Goal: Information Seeking & Learning: Find specific fact

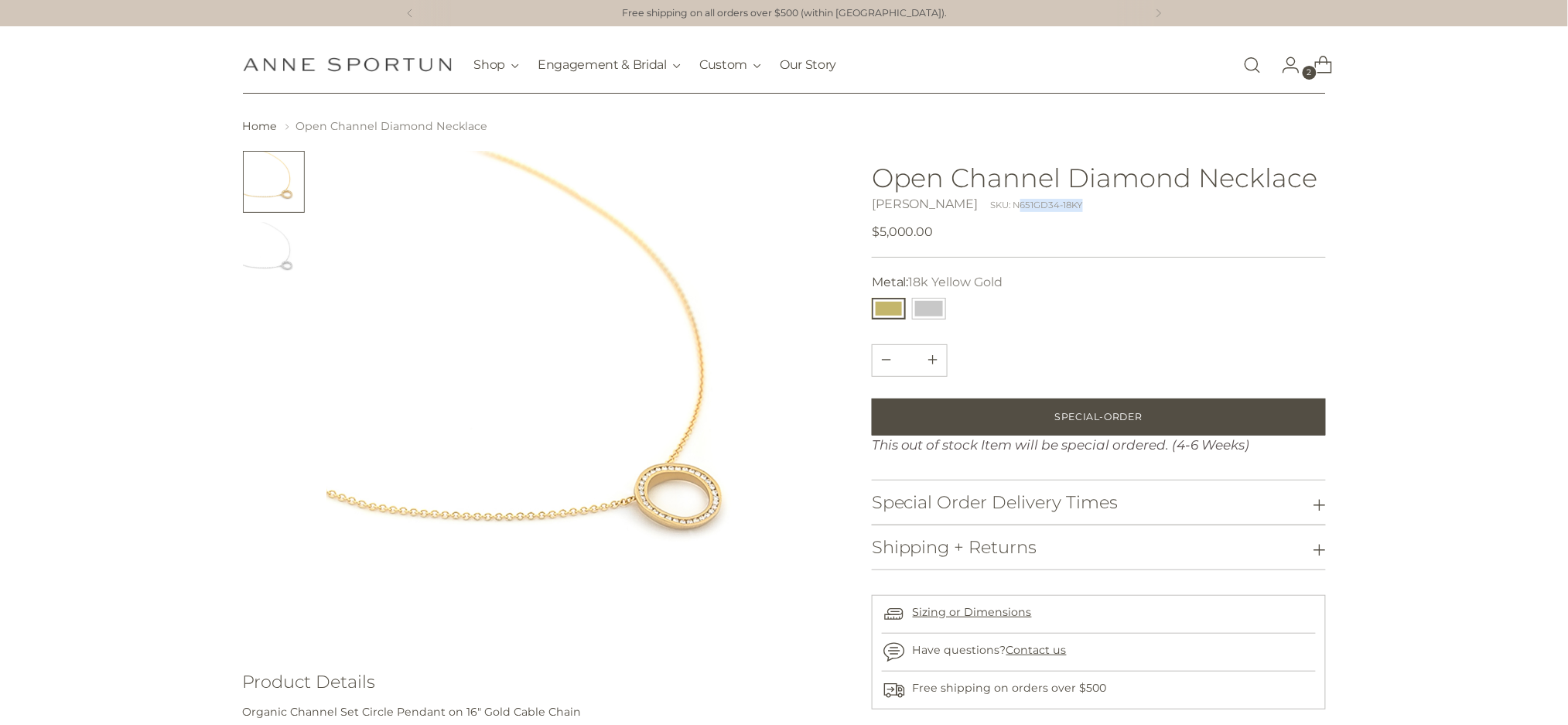
drag, startPoint x: 1019, startPoint y: 204, endPoint x: 1074, endPoint y: 218, distance: 56.8
click at [1019, 205] on div "SKU: N651GD34-18KY" at bounding box center [1036, 206] width 93 height 13
click at [1072, 206] on div "Anne Sportun SKU: N651GD34-18KY" at bounding box center [1099, 205] width 454 height 19
drag, startPoint x: 1072, startPoint y: 206, endPoint x: 1008, endPoint y: 206, distance: 64.0
click at [1008, 206] on div "Anne Sportun SKU: N651GD34-18KY" at bounding box center [1099, 205] width 454 height 19
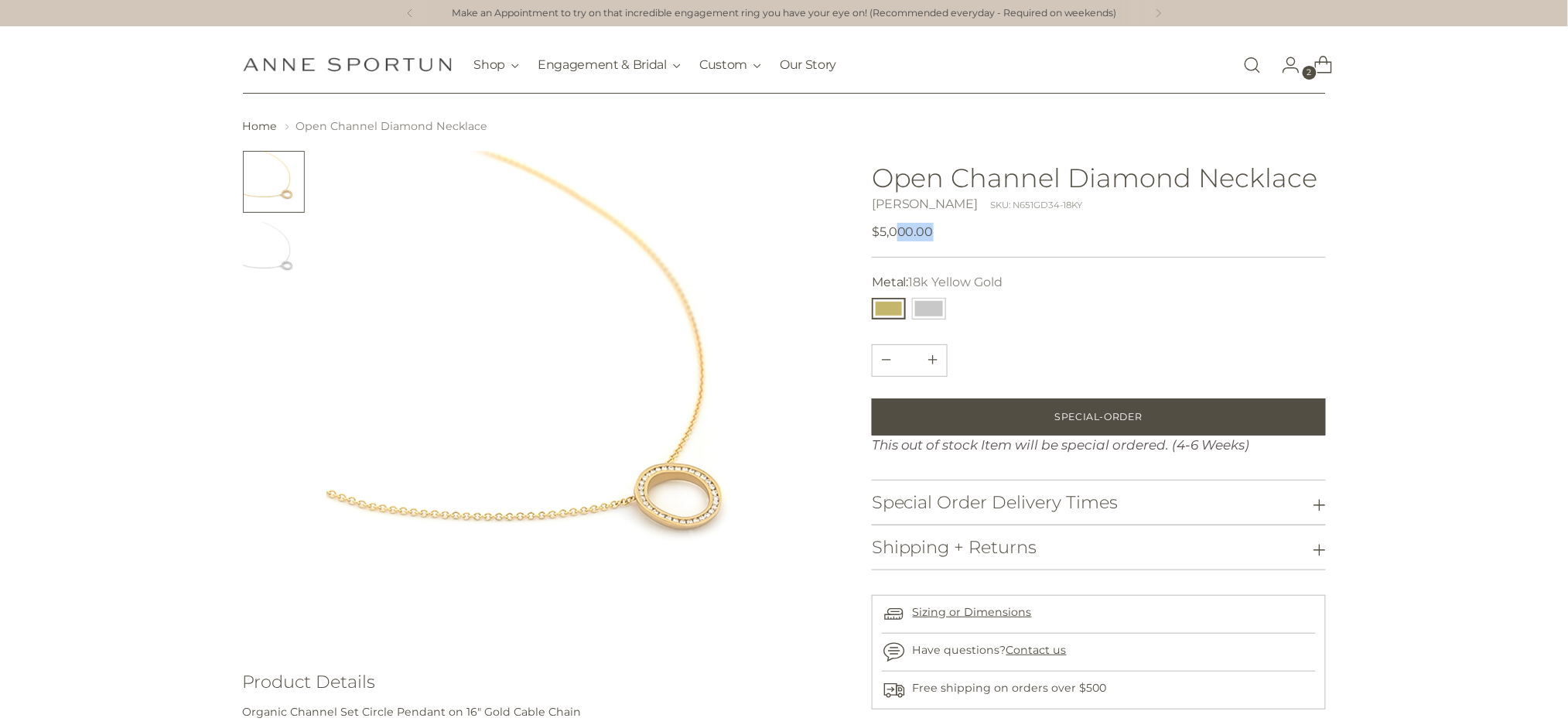
drag, startPoint x: 941, startPoint y: 222, endPoint x: 897, endPoint y: 236, distance: 46.2
click at [897, 236] on div "Regular price $5,000.00 Unit price / per" at bounding box center [1099, 232] width 454 height 19
click at [929, 128] on nav "Home Open Channel Diamond Necklace" at bounding box center [784, 126] width 1083 height 16
click at [1255, 71] on link "Open search modal" at bounding box center [1252, 64] width 31 height 31
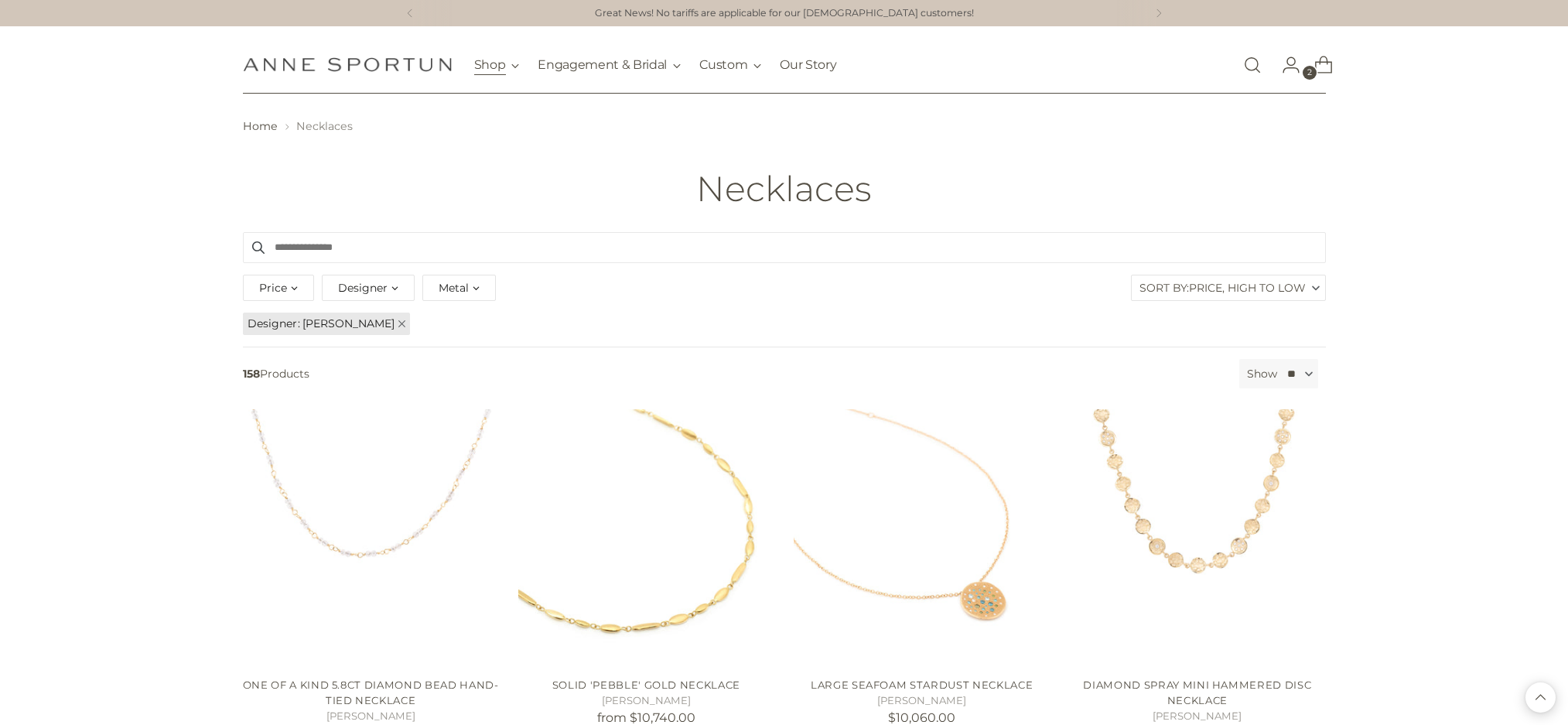
scroll to position [1237, 0]
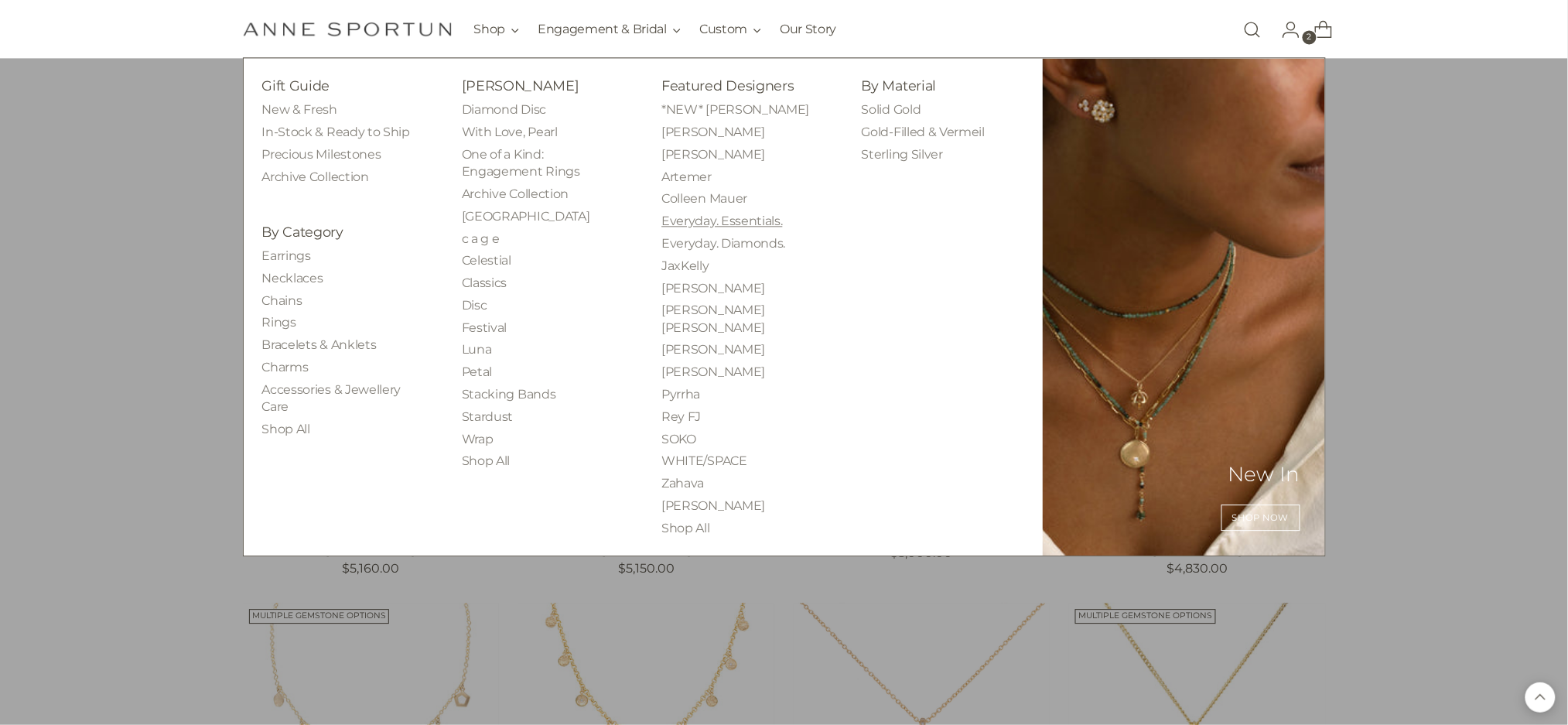
click at [693, 222] on link "Everyday. Essentials." at bounding box center [721, 220] width 121 height 15
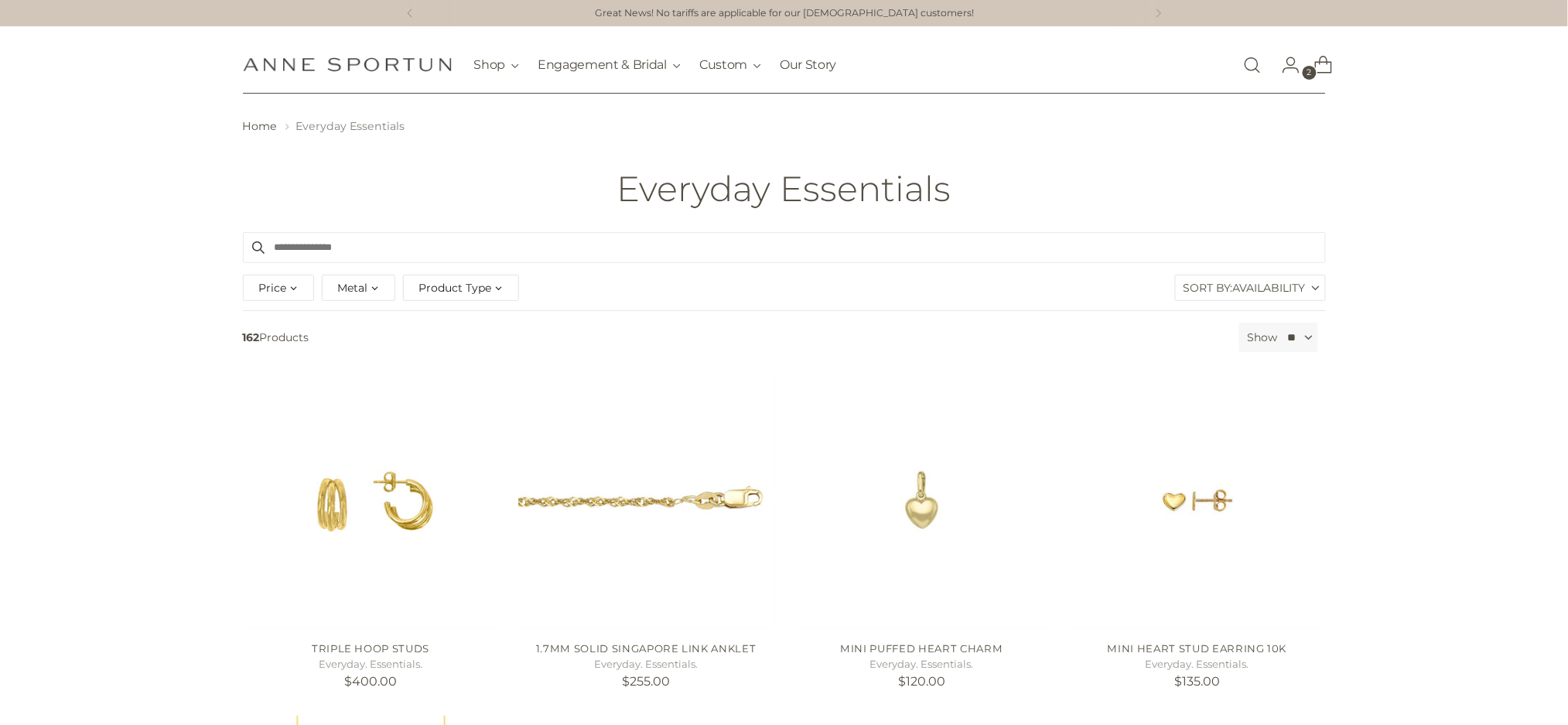
click at [1218, 293] on label "Sort By: Availability" at bounding box center [1250, 288] width 150 height 24
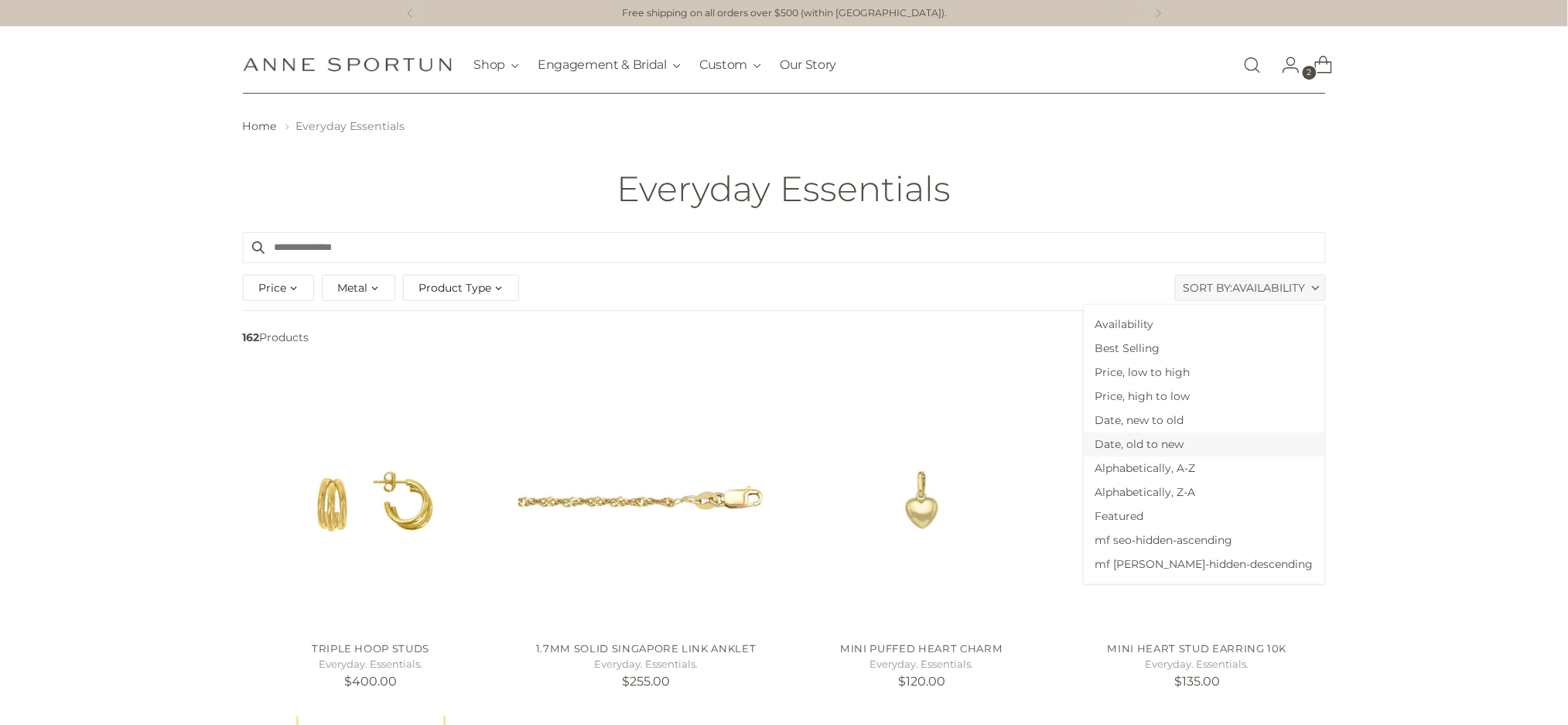
click at [1192, 439] on span "Date, old to new" at bounding box center [1205, 445] width 241 height 24
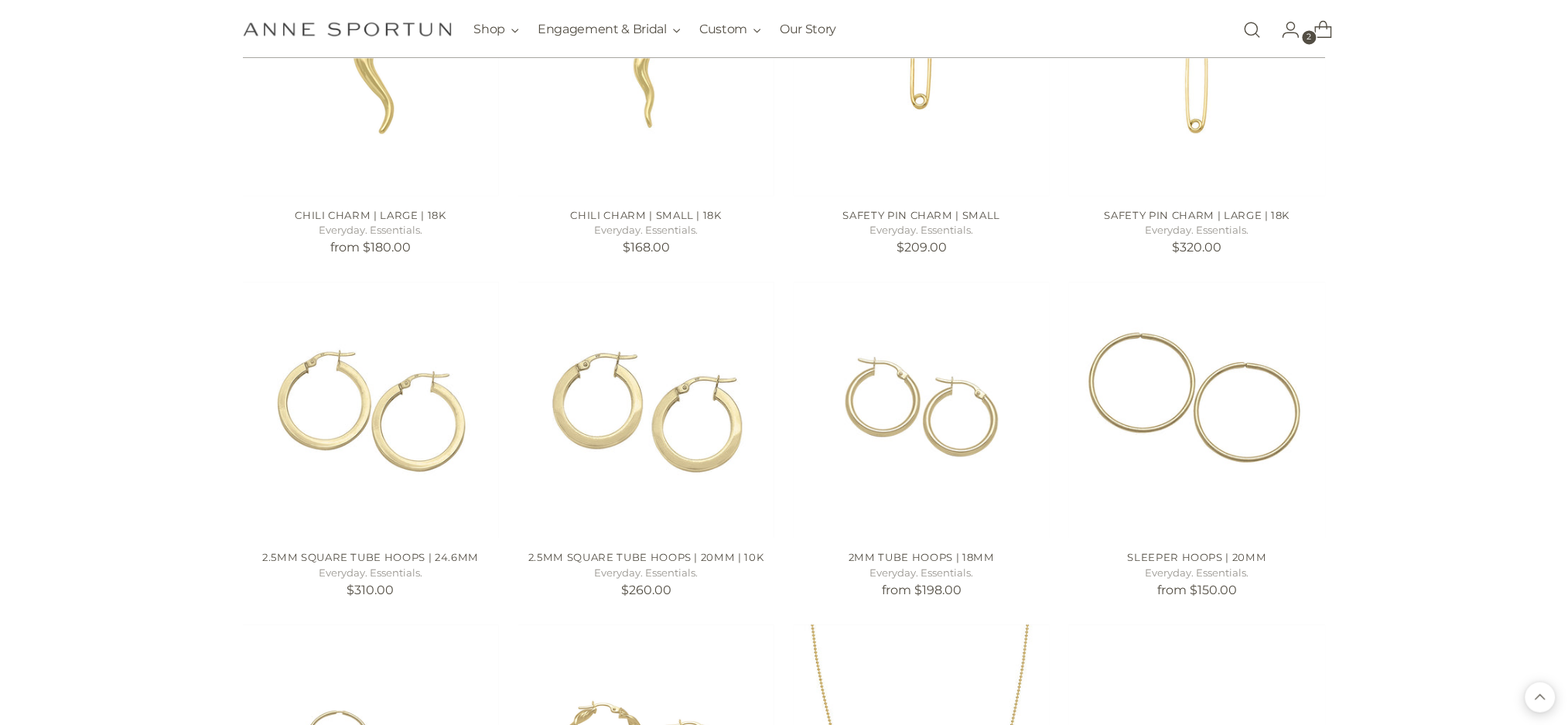
scroll to position [1443, 0]
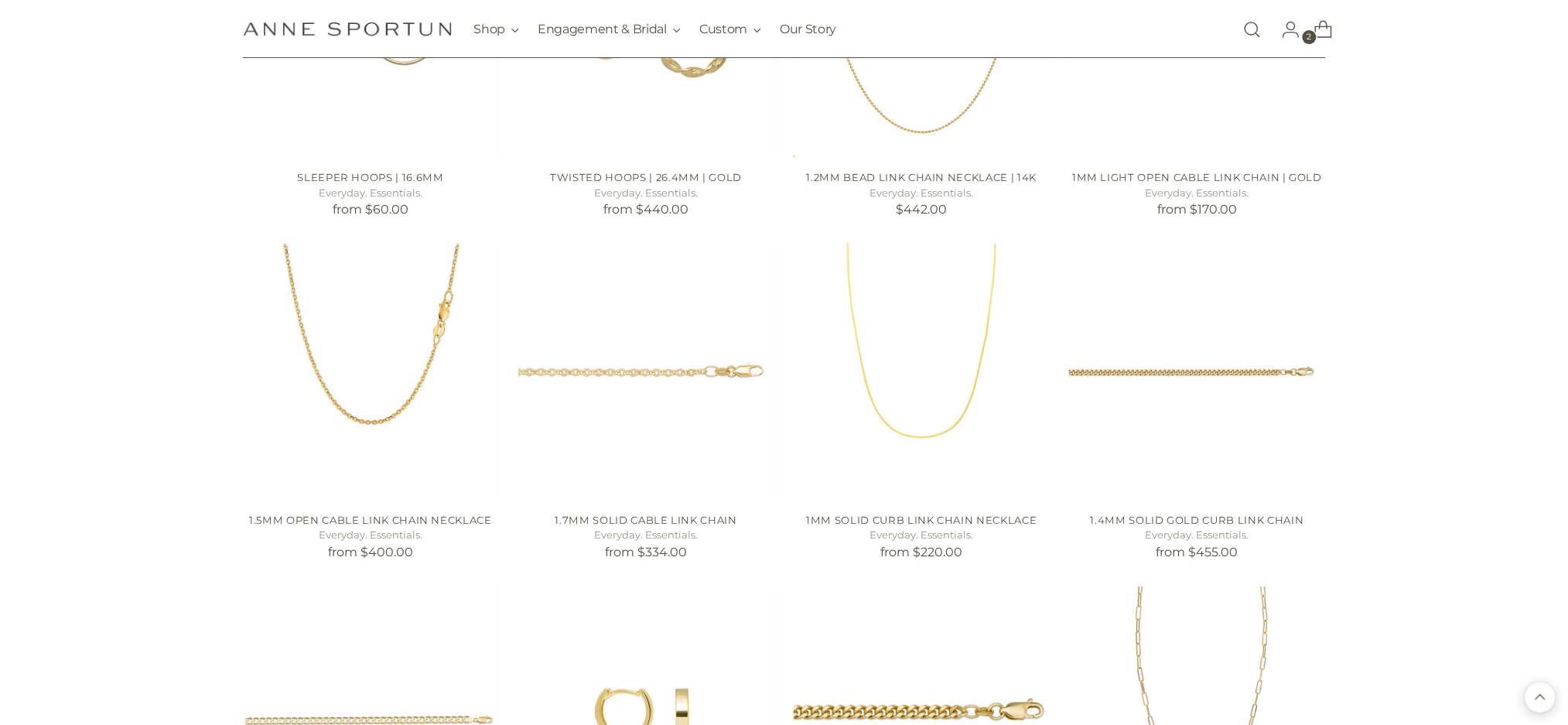
scroll to position [2166, 0]
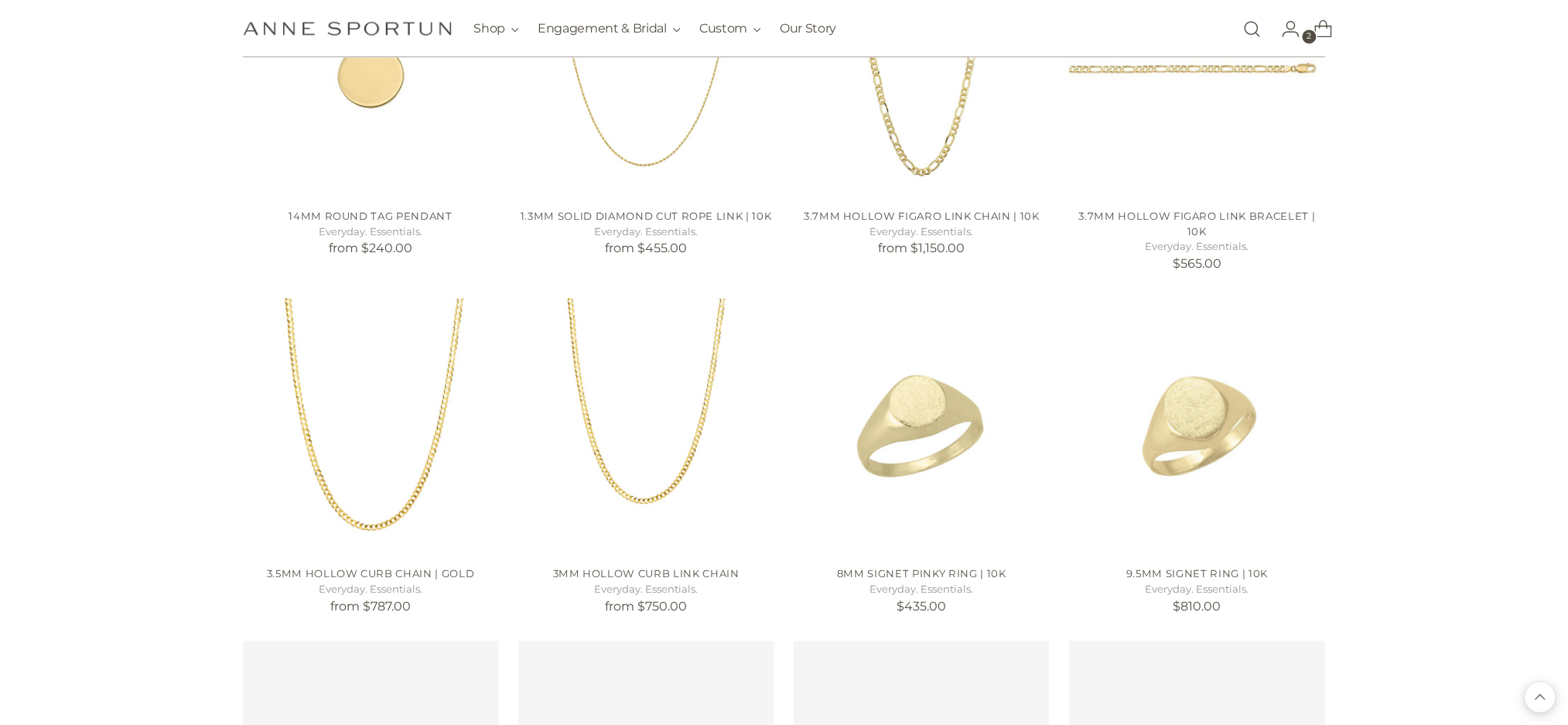
scroll to position [3196, 0]
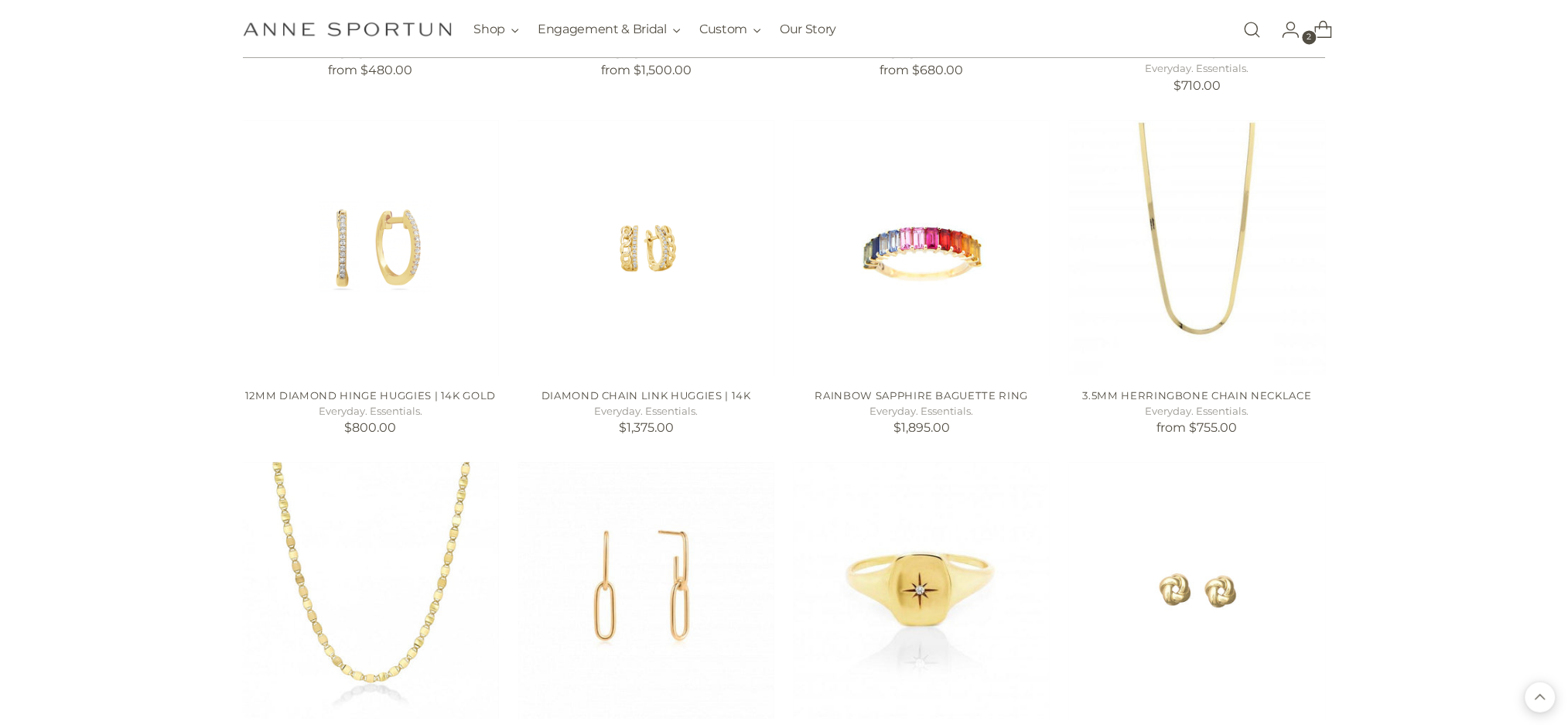
scroll to position [5465, 0]
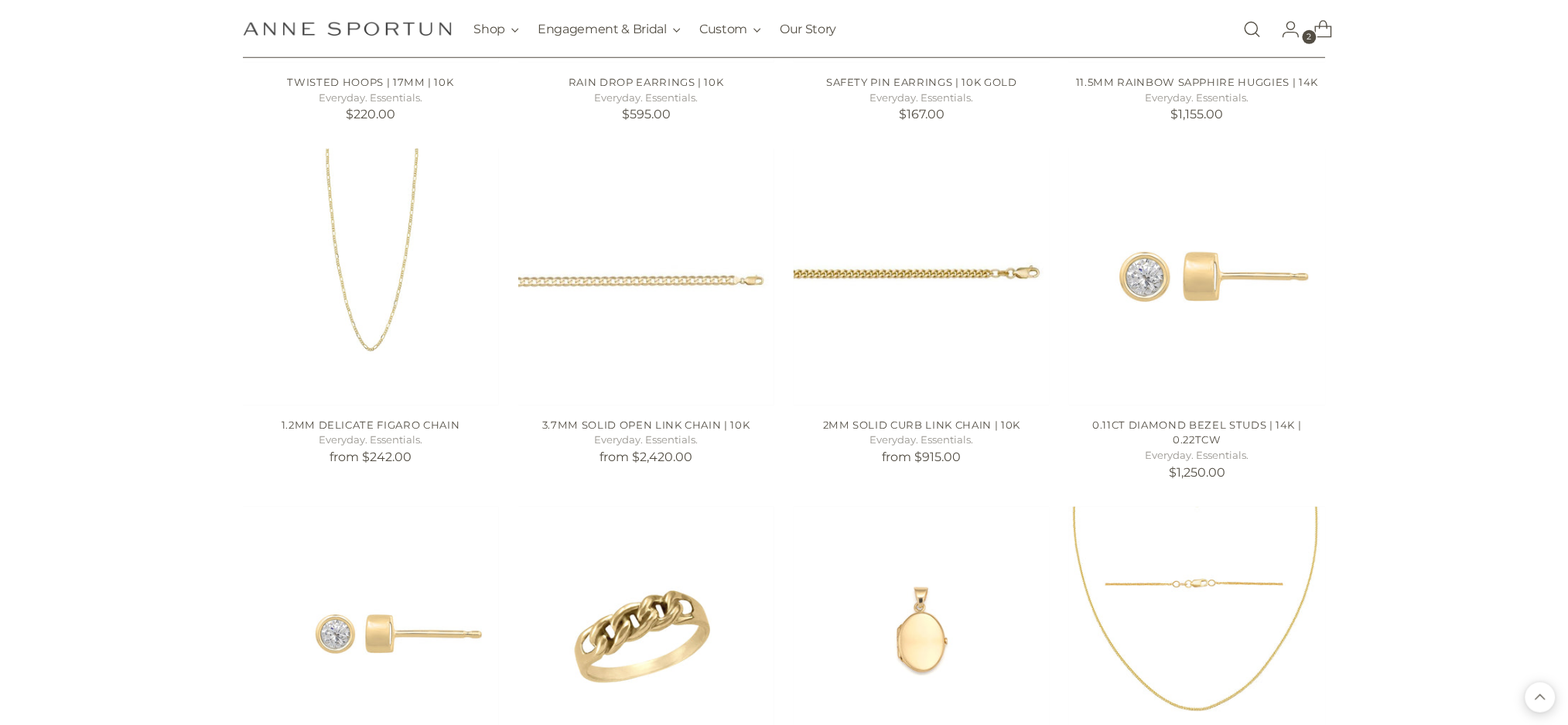
scroll to position [7012, 0]
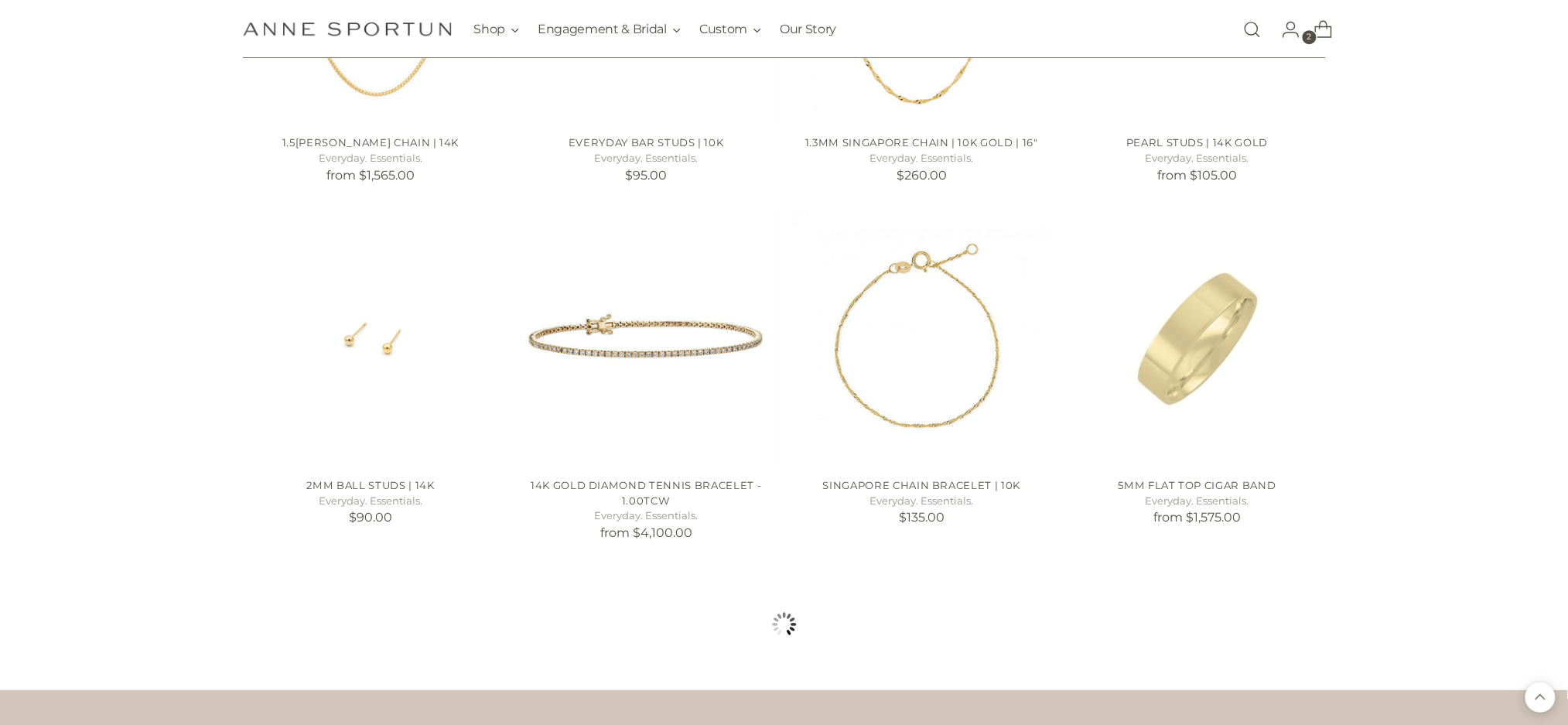
scroll to position [8146, 0]
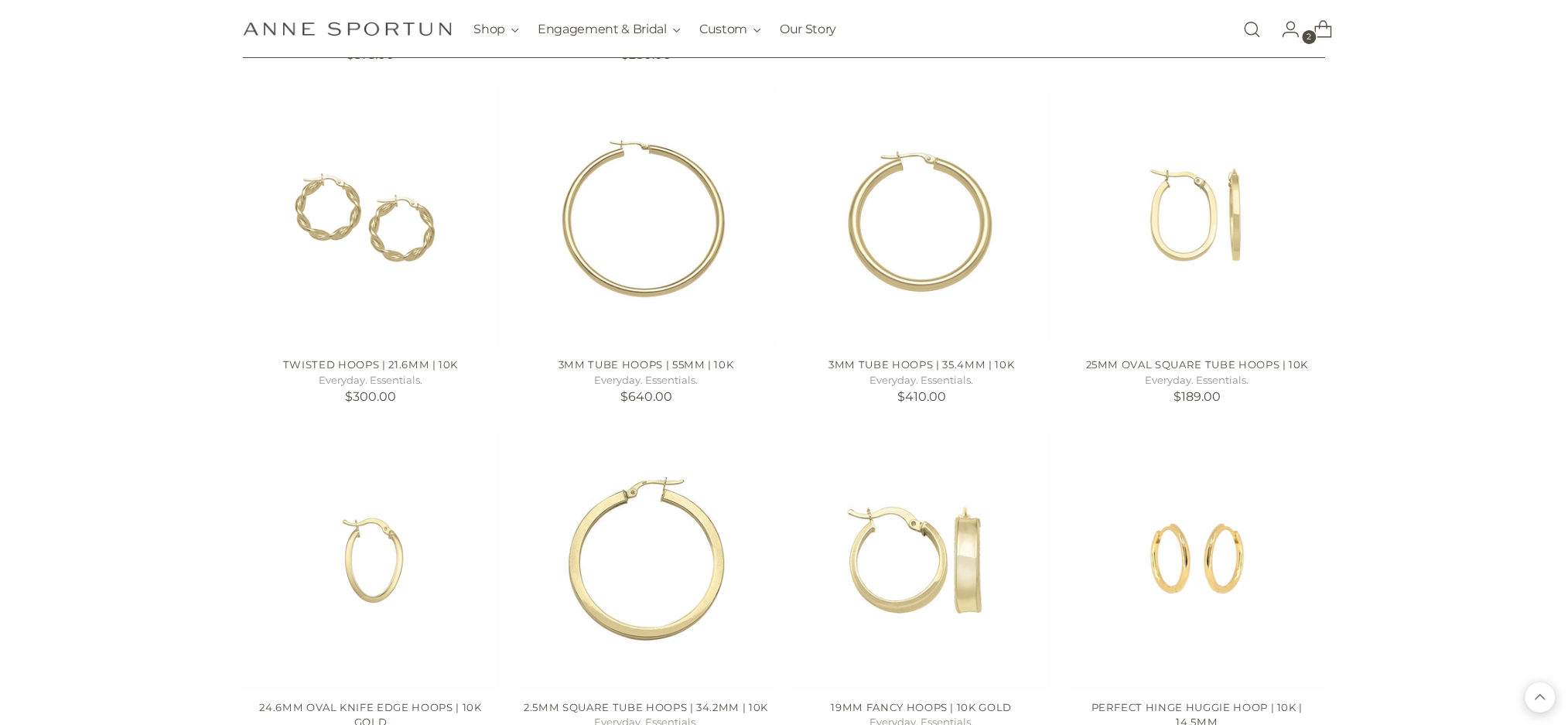
scroll to position [10827, 0]
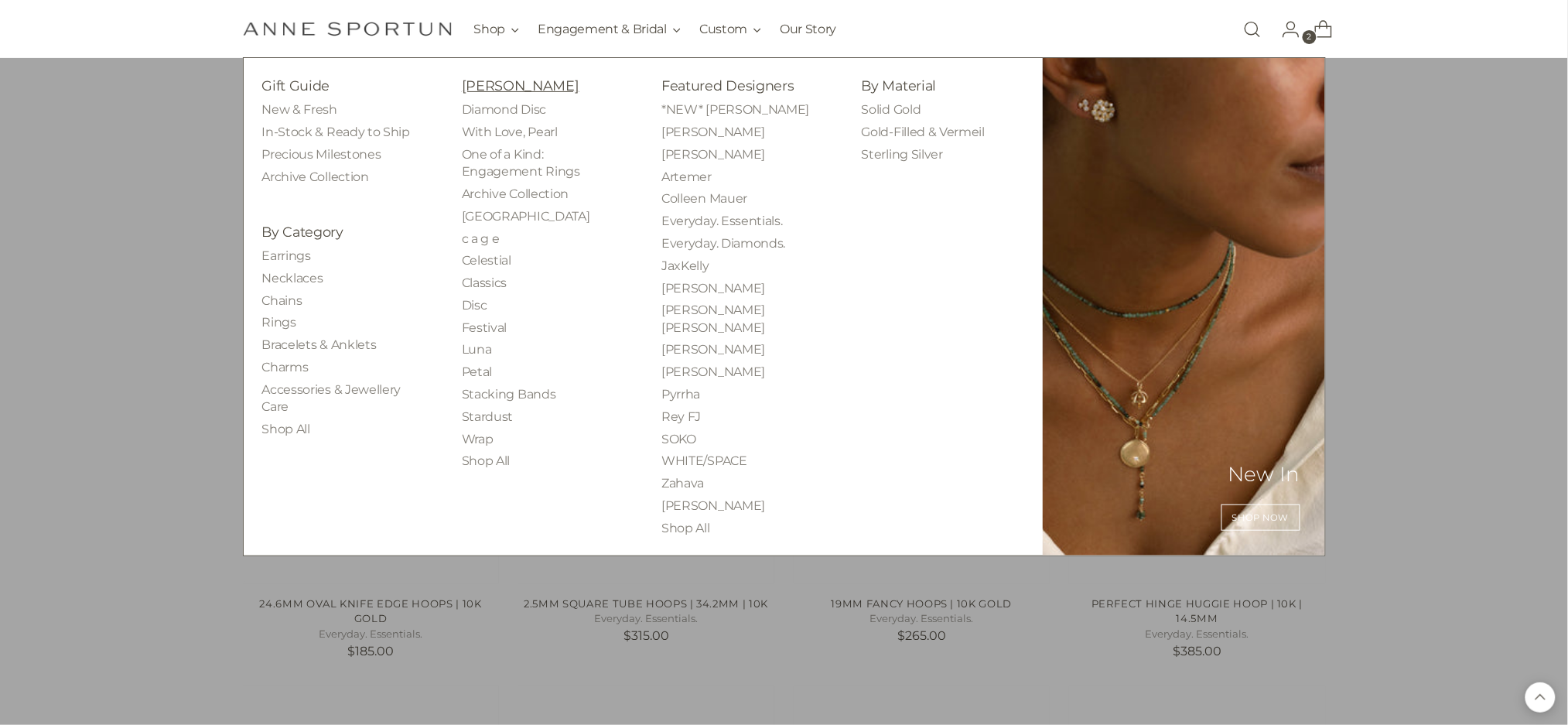
click at [510, 92] on link "[PERSON_NAME]" at bounding box center [520, 85] width 118 height 16
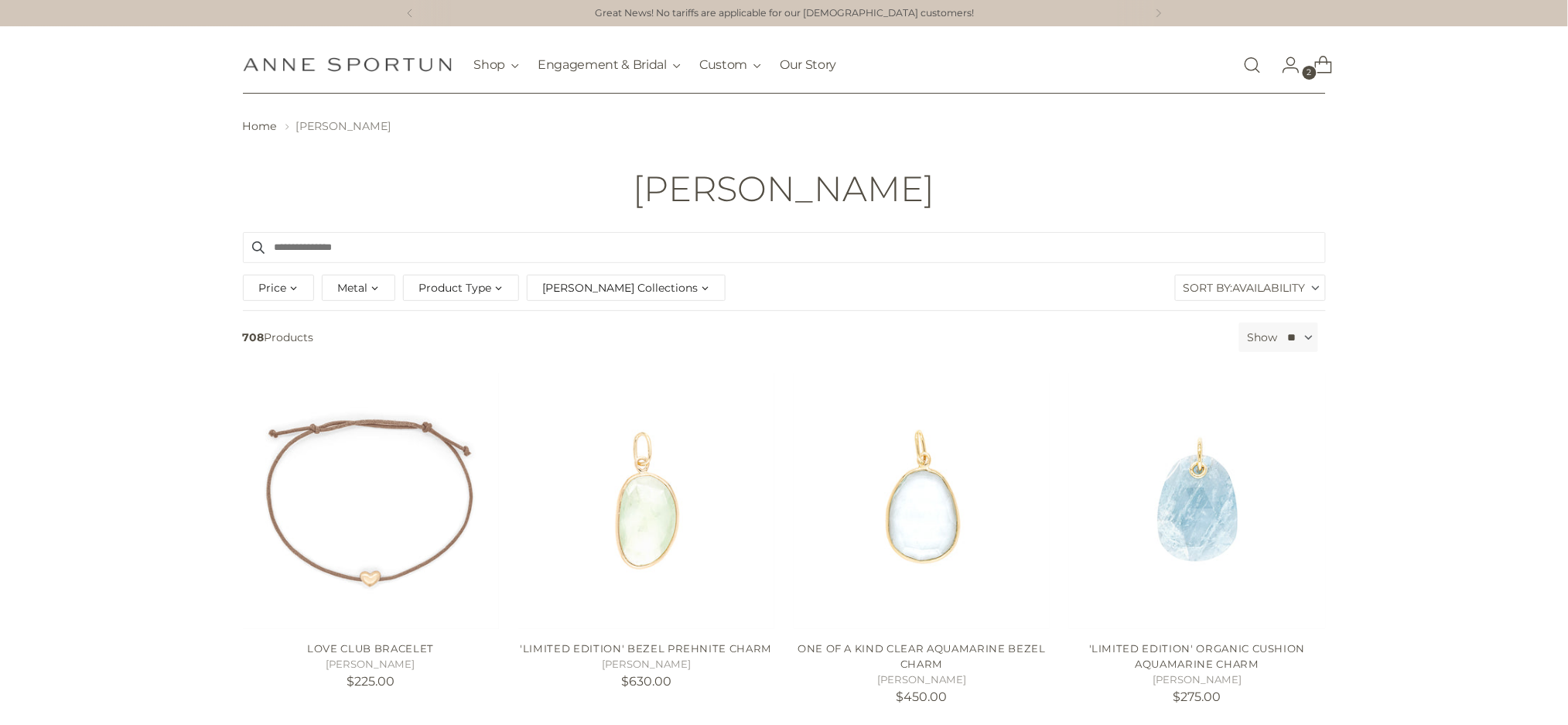
click at [1258, 291] on span "Availability" at bounding box center [1270, 288] width 73 height 24
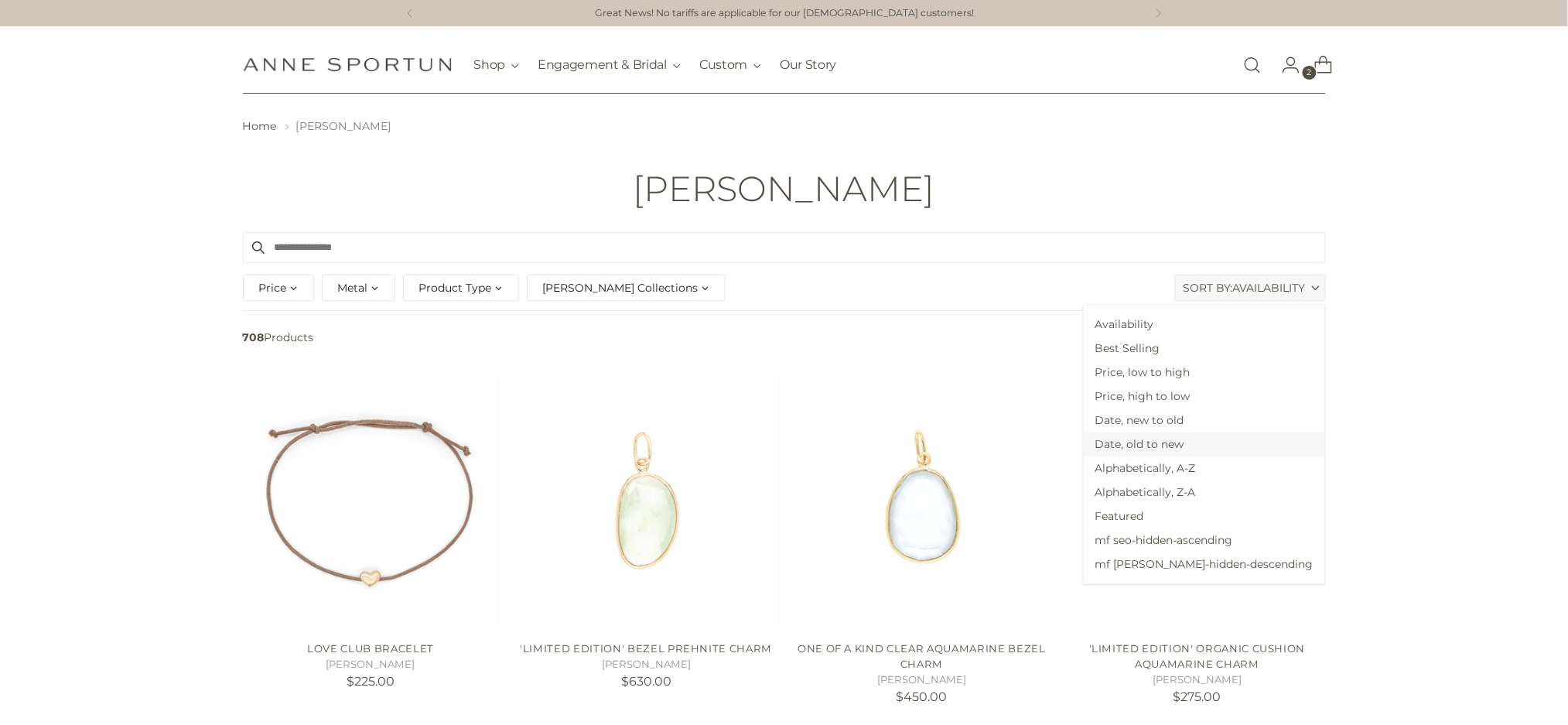
click at [1235, 439] on span "Date, old to new" at bounding box center [1205, 445] width 241 height 24
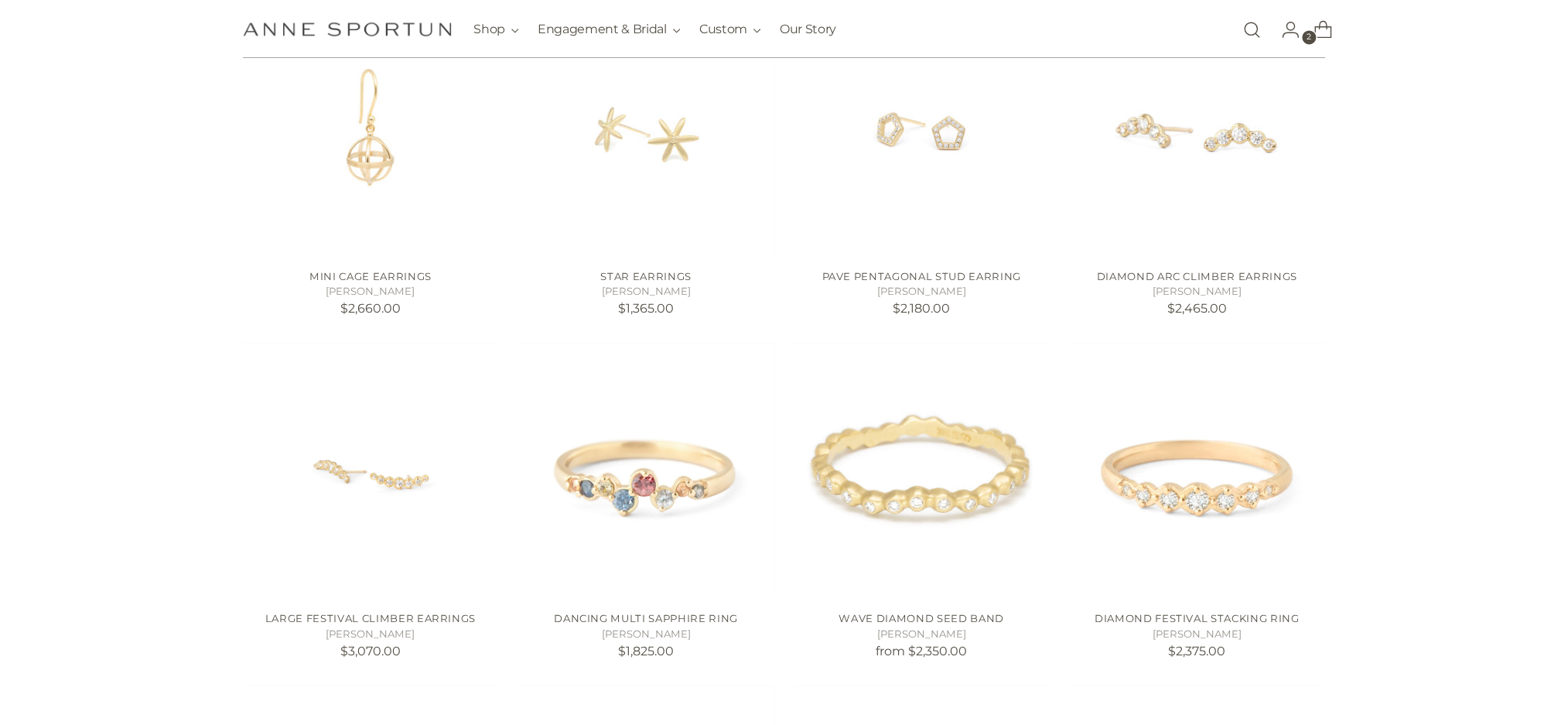
scroll to position [1134, 0]
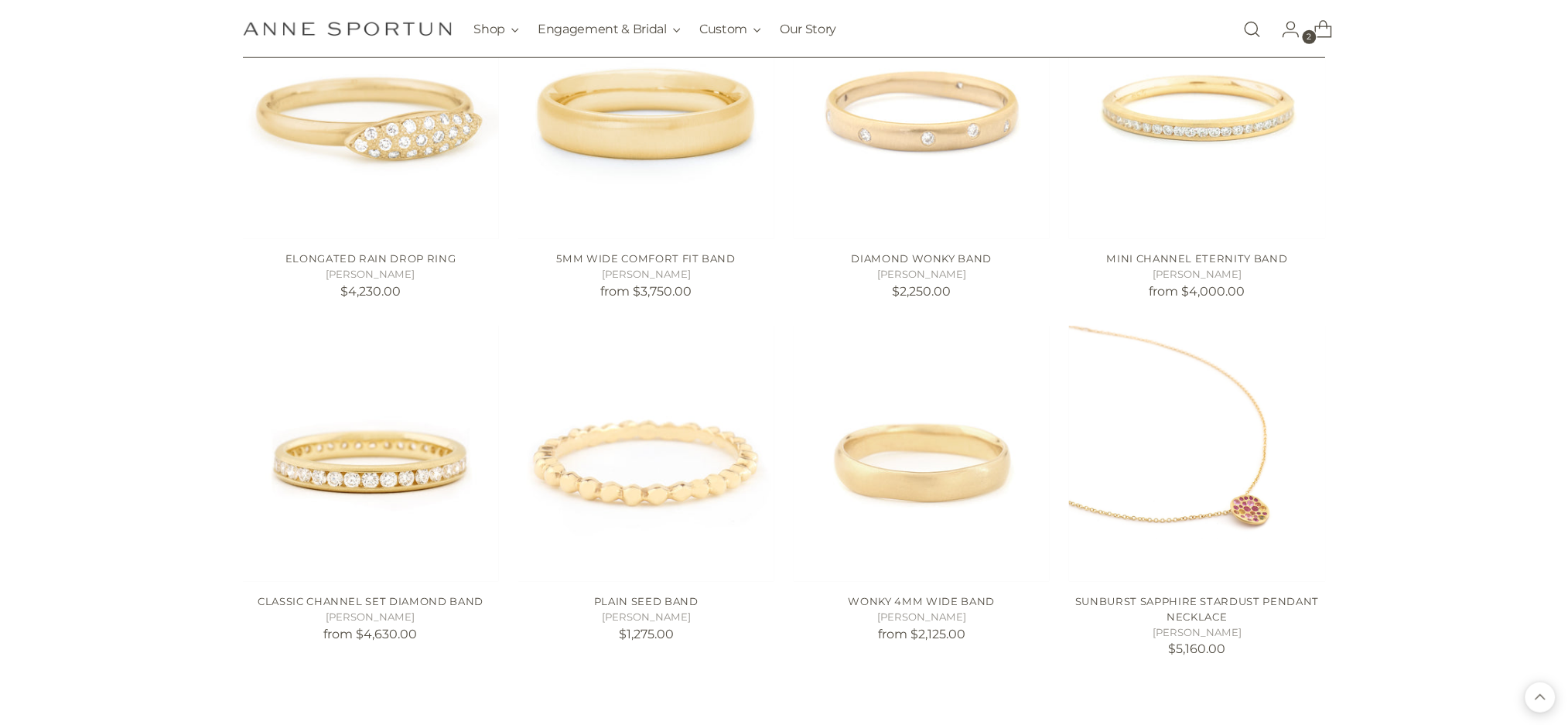
scroll to position [2475, 0]
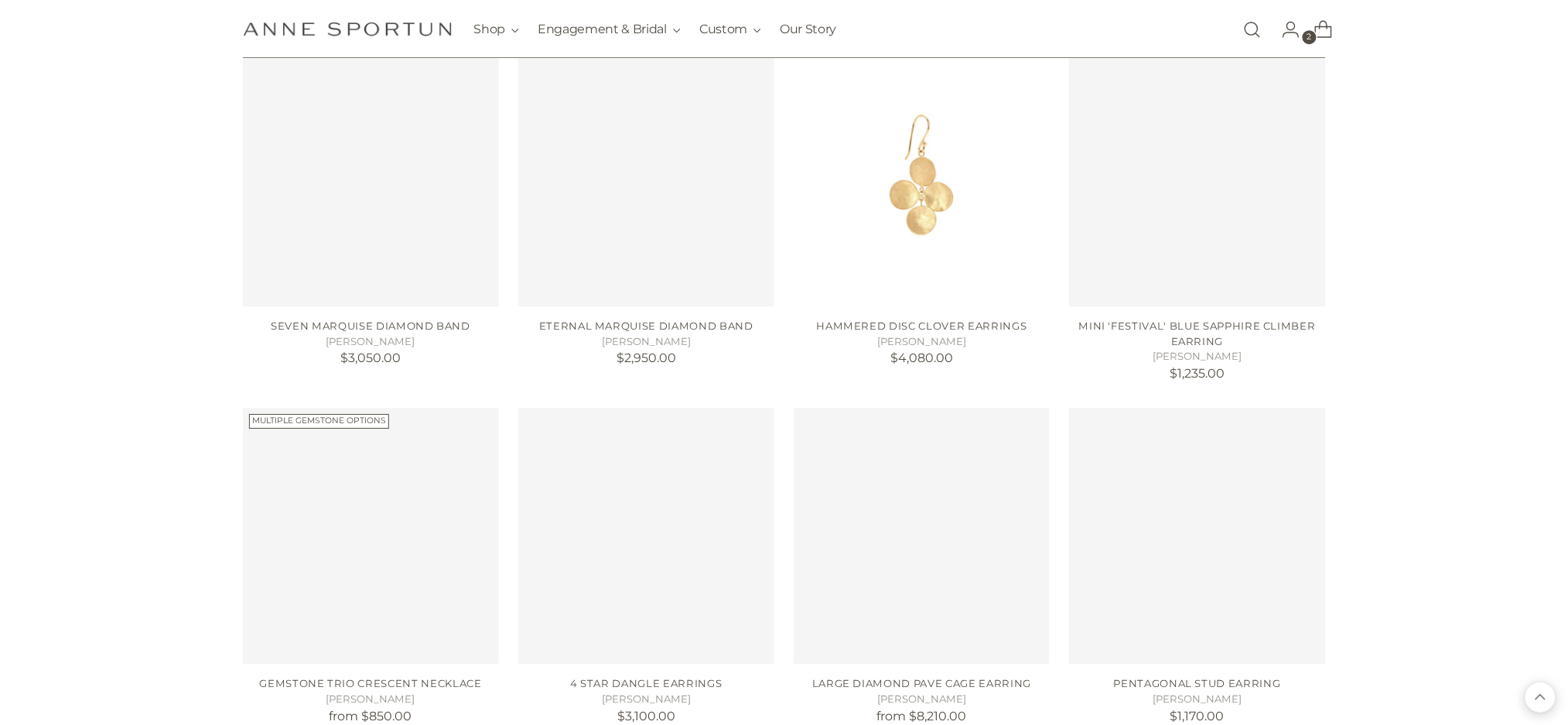
scroll to position [4125, 0]
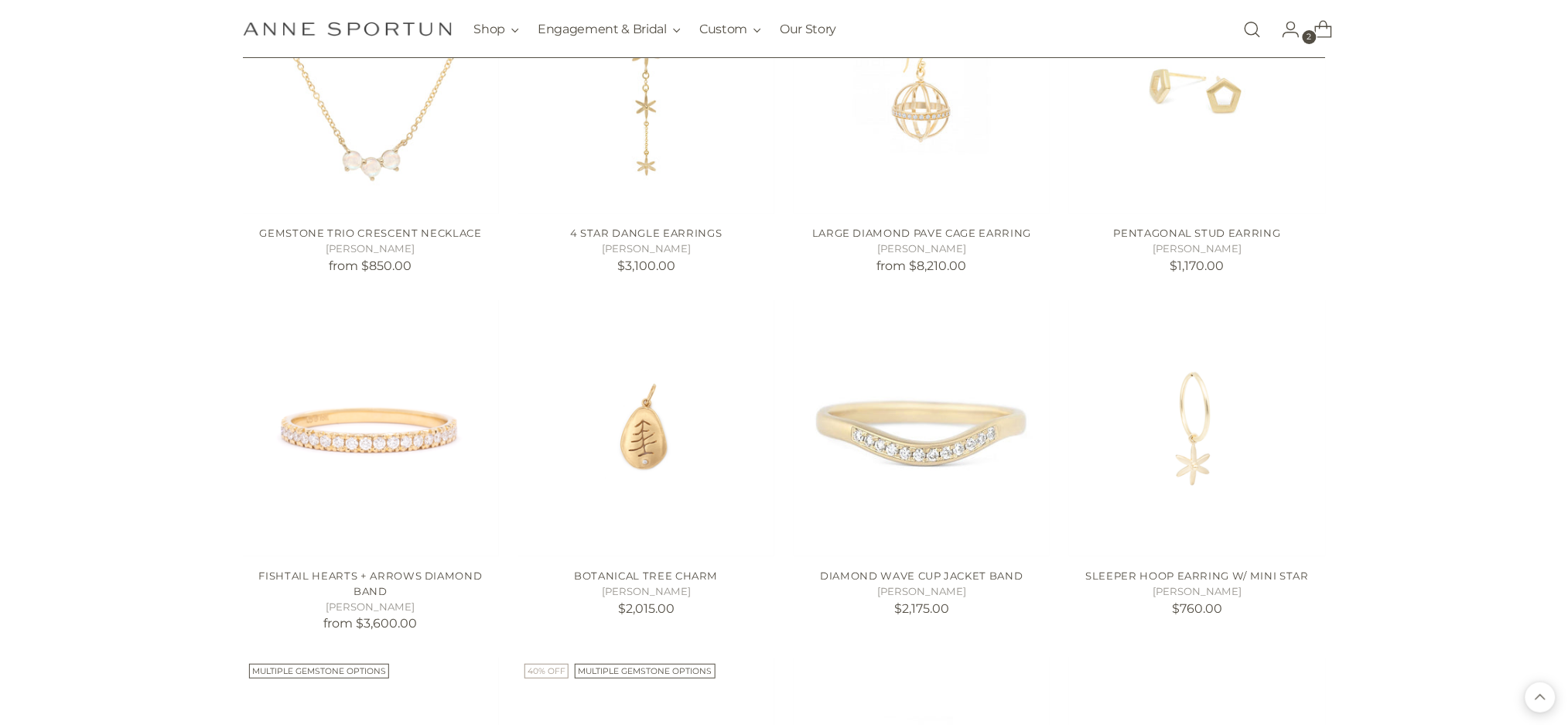
scroll to position [4331, 0]
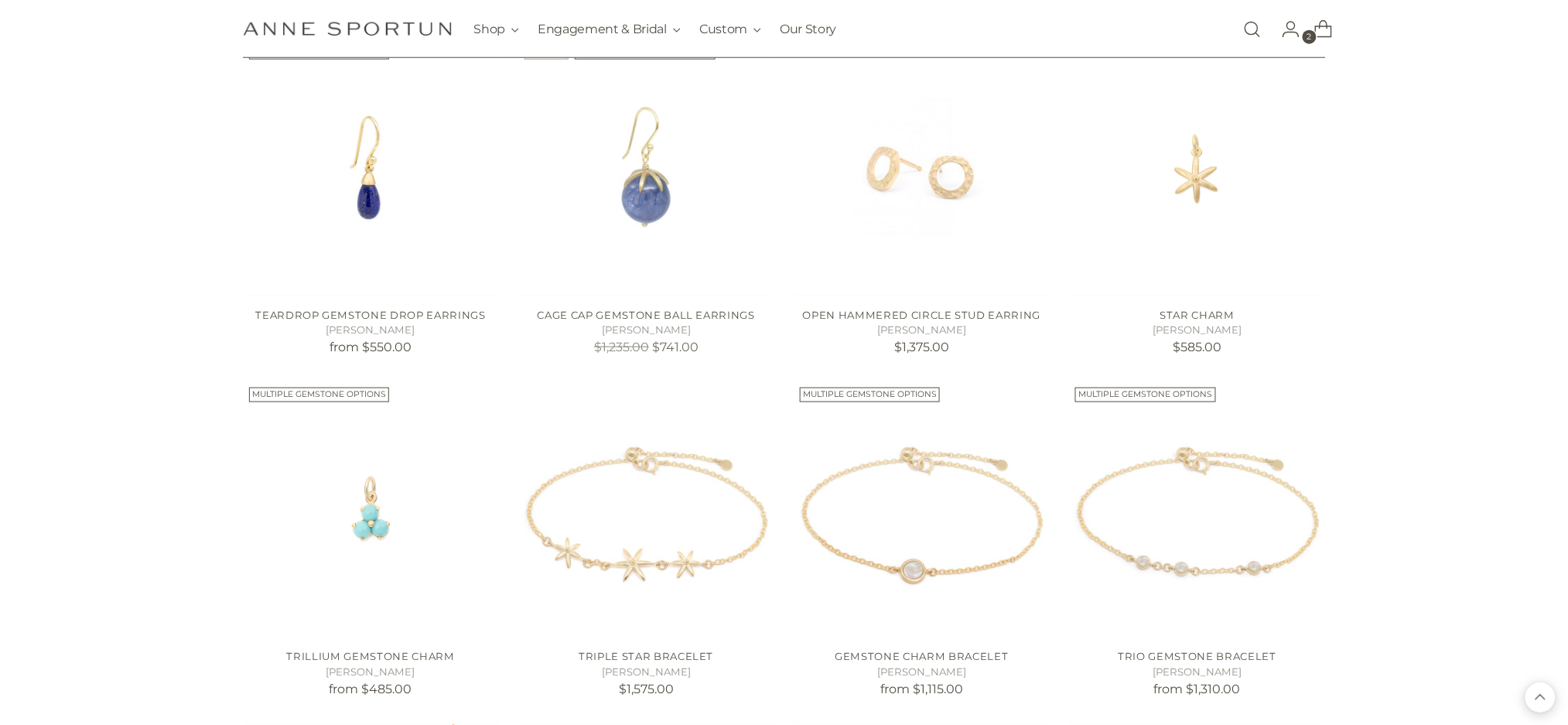
scroll to position [4743, 0]
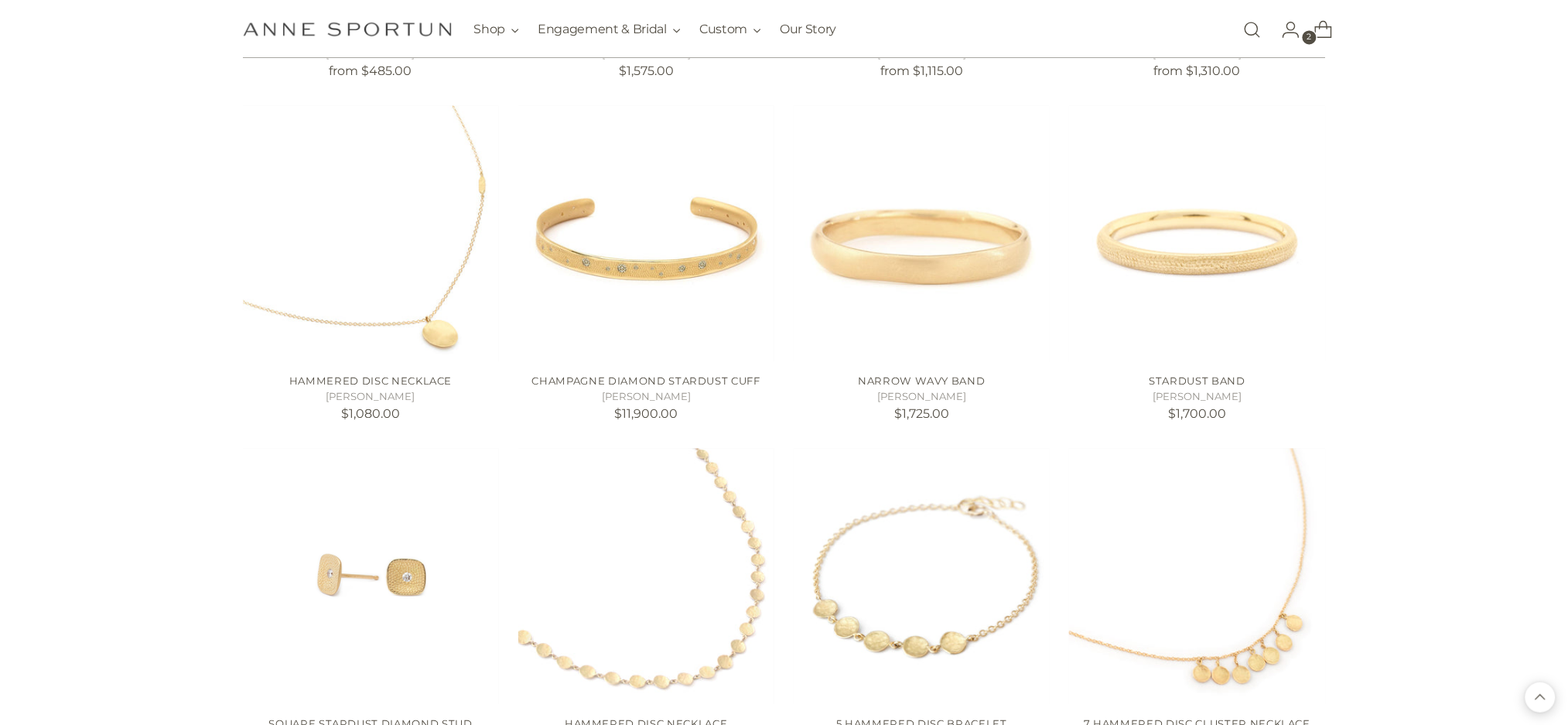
scroll to position [5878, 0]
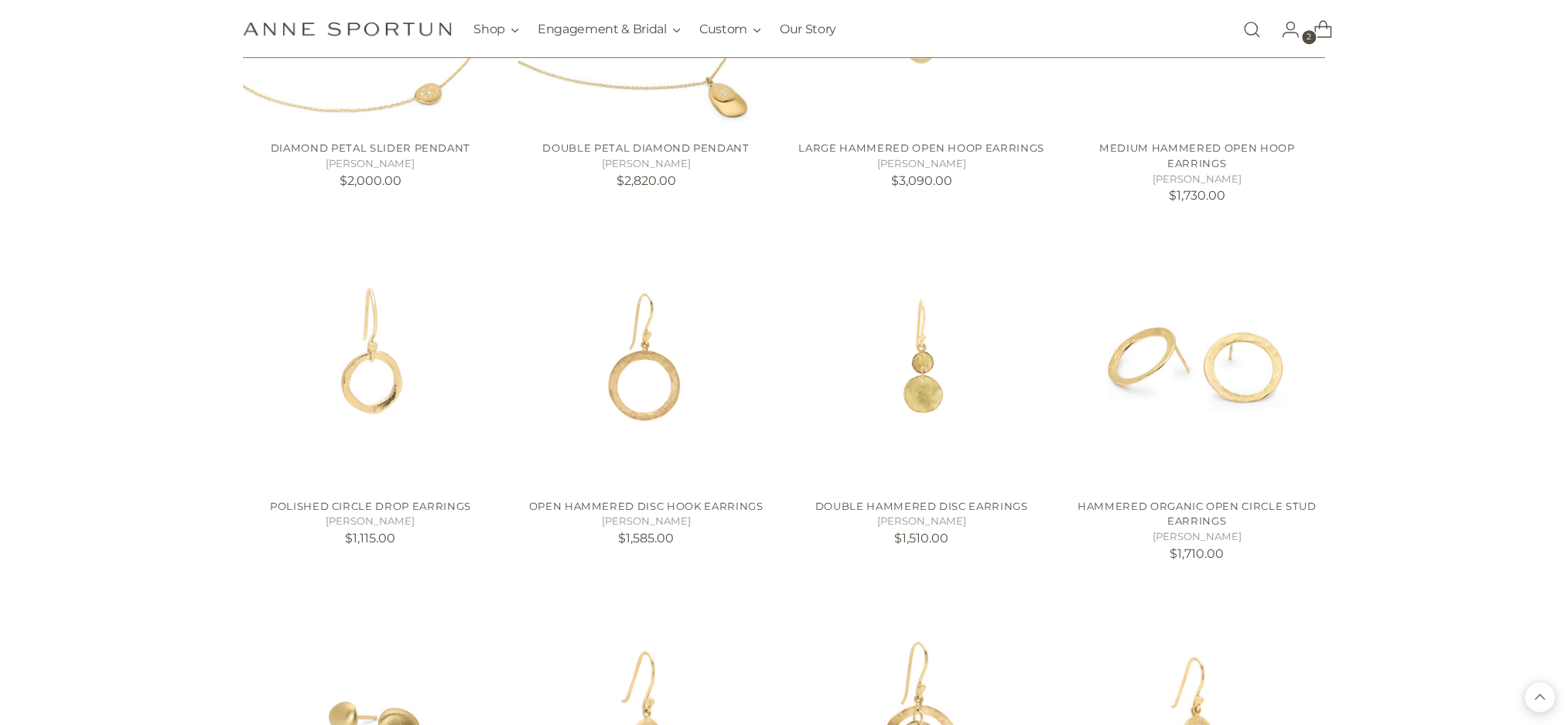
scroll to position [8249, 0]
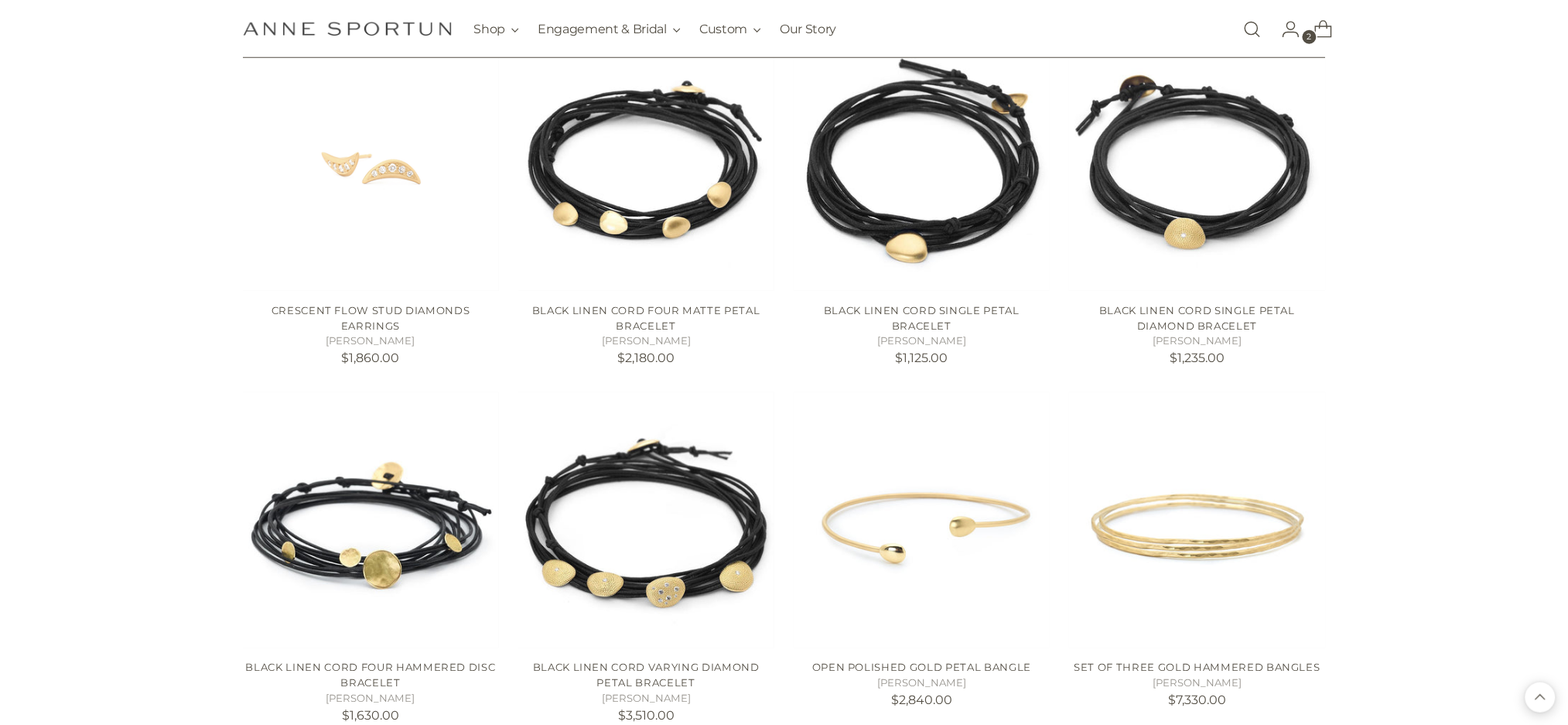
scroll to position [9384, 0]
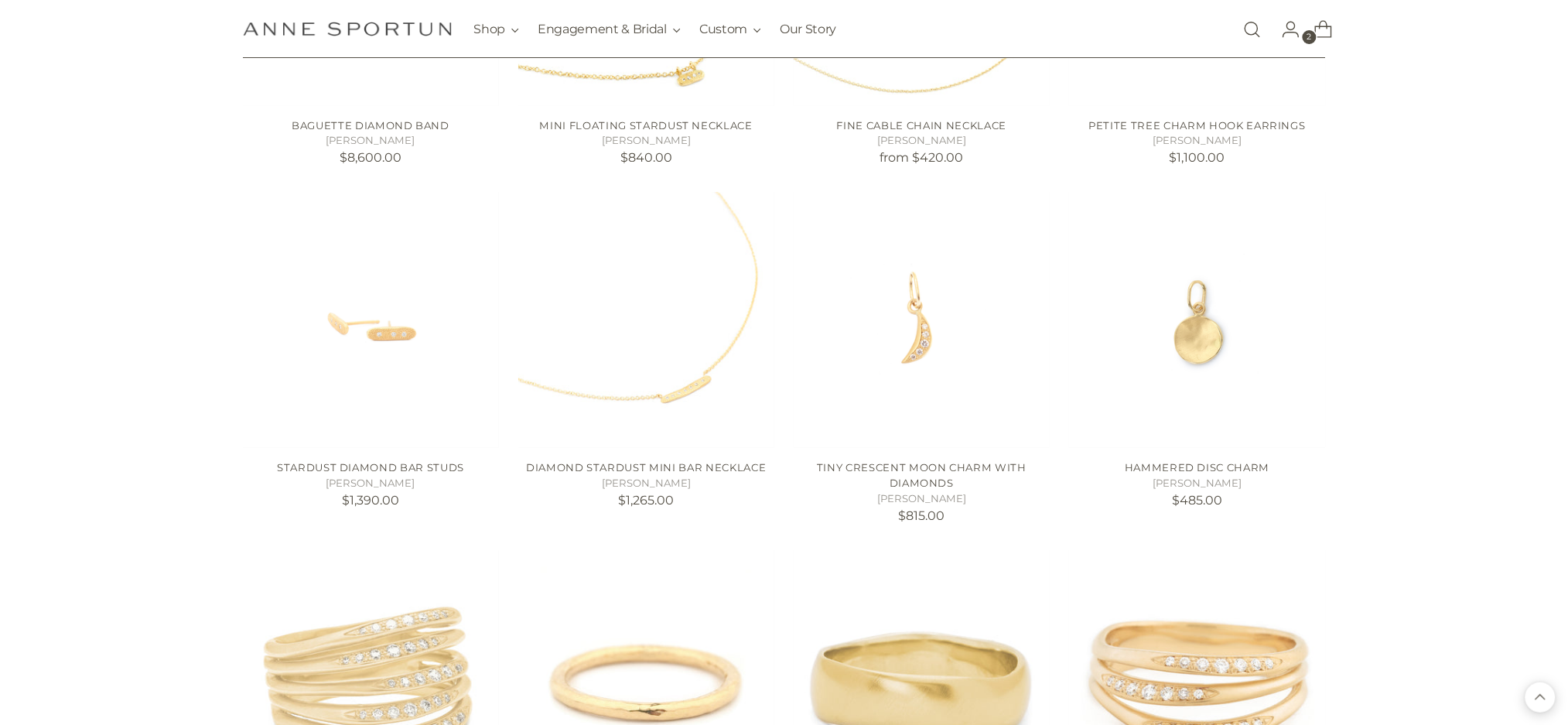
scroll to position [10827, 0]
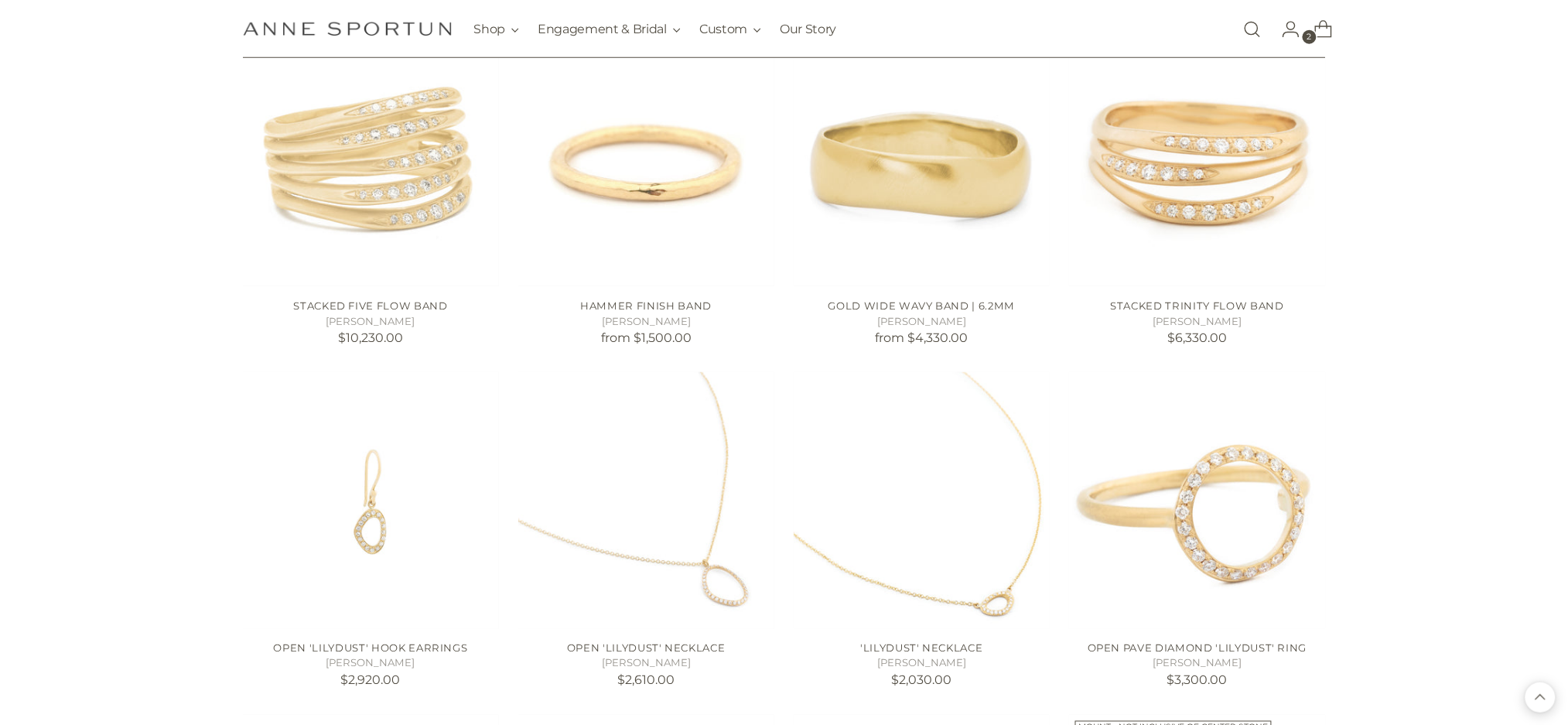
scroll to position [11137, 0]
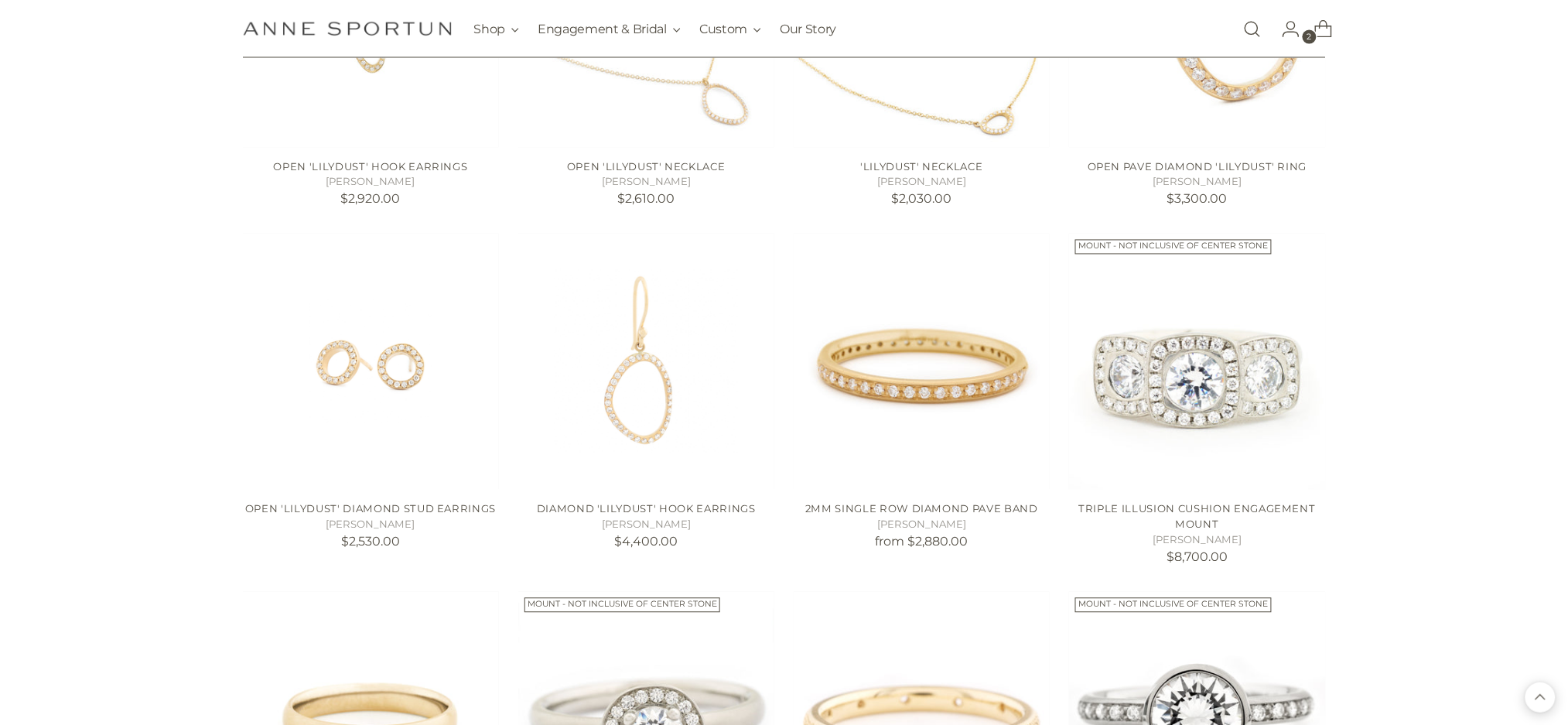
scroll to position [11550, 0]
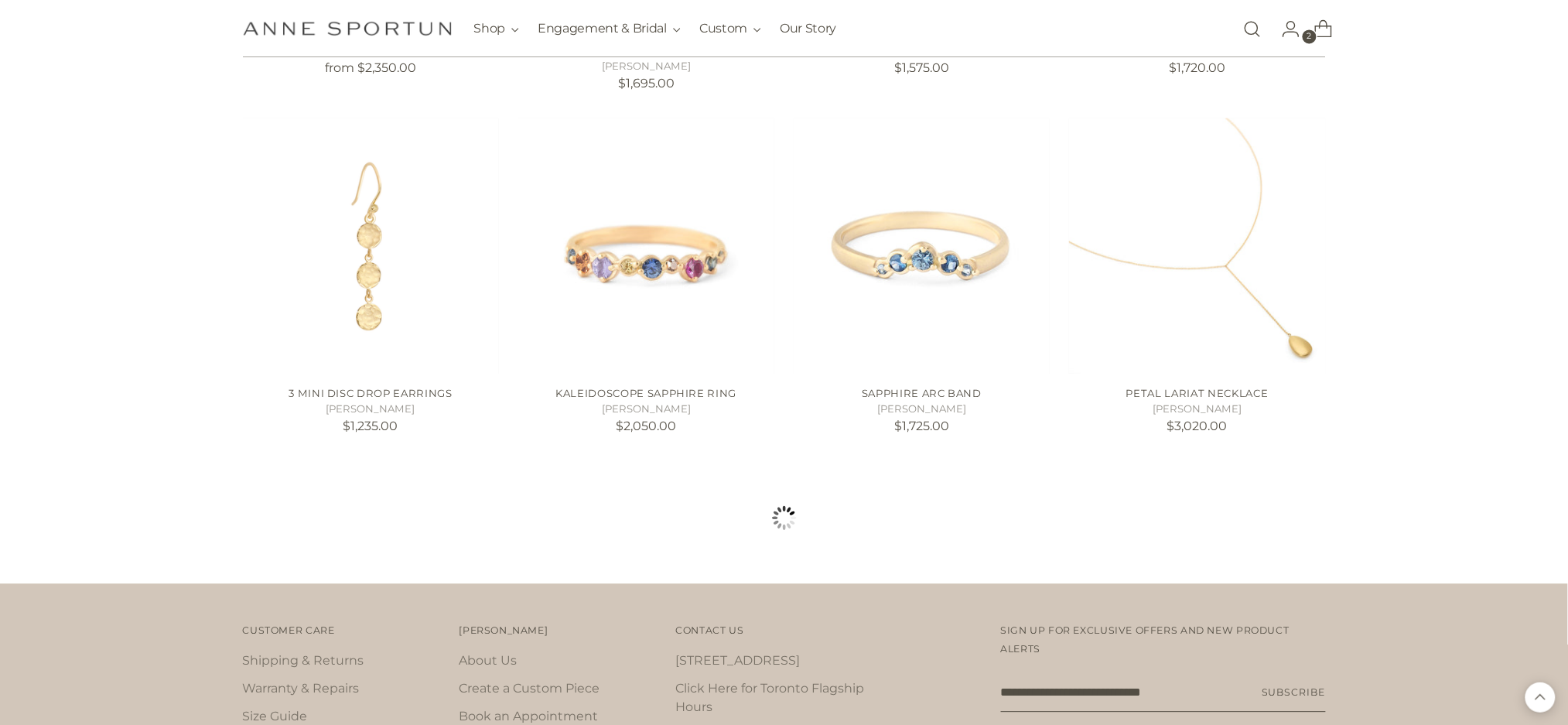
scroll to position [13921, 0]
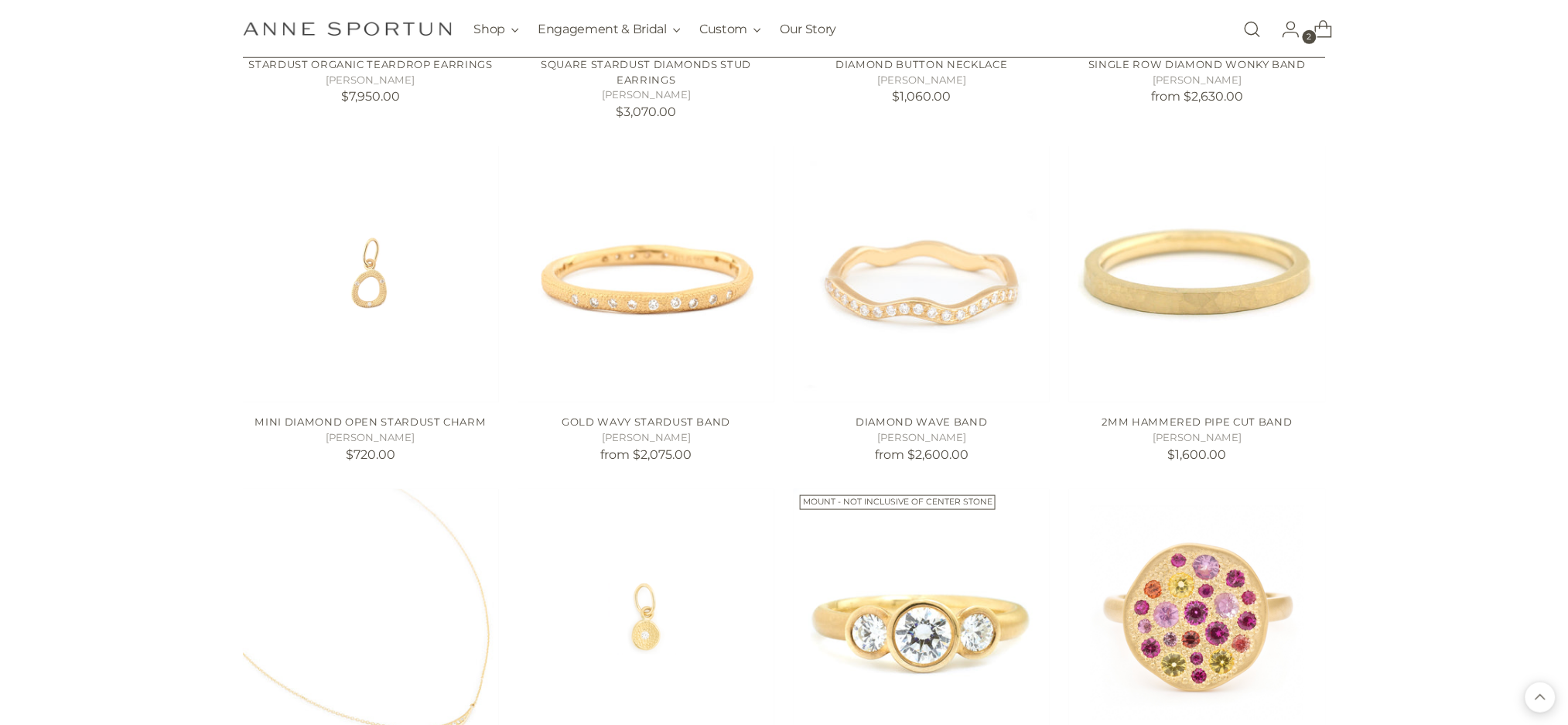
scroll to position [15364, 0]
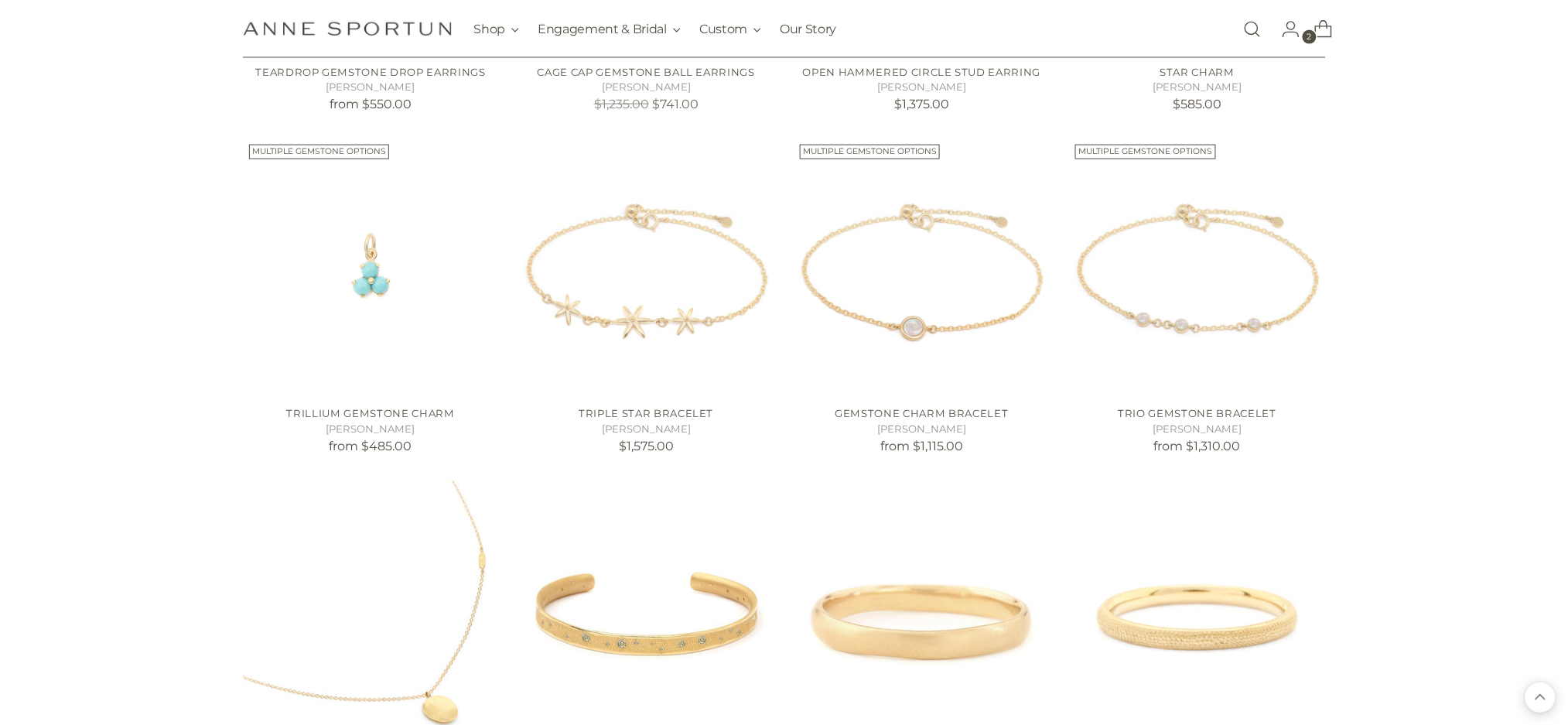
scroll to position [5053, 0]
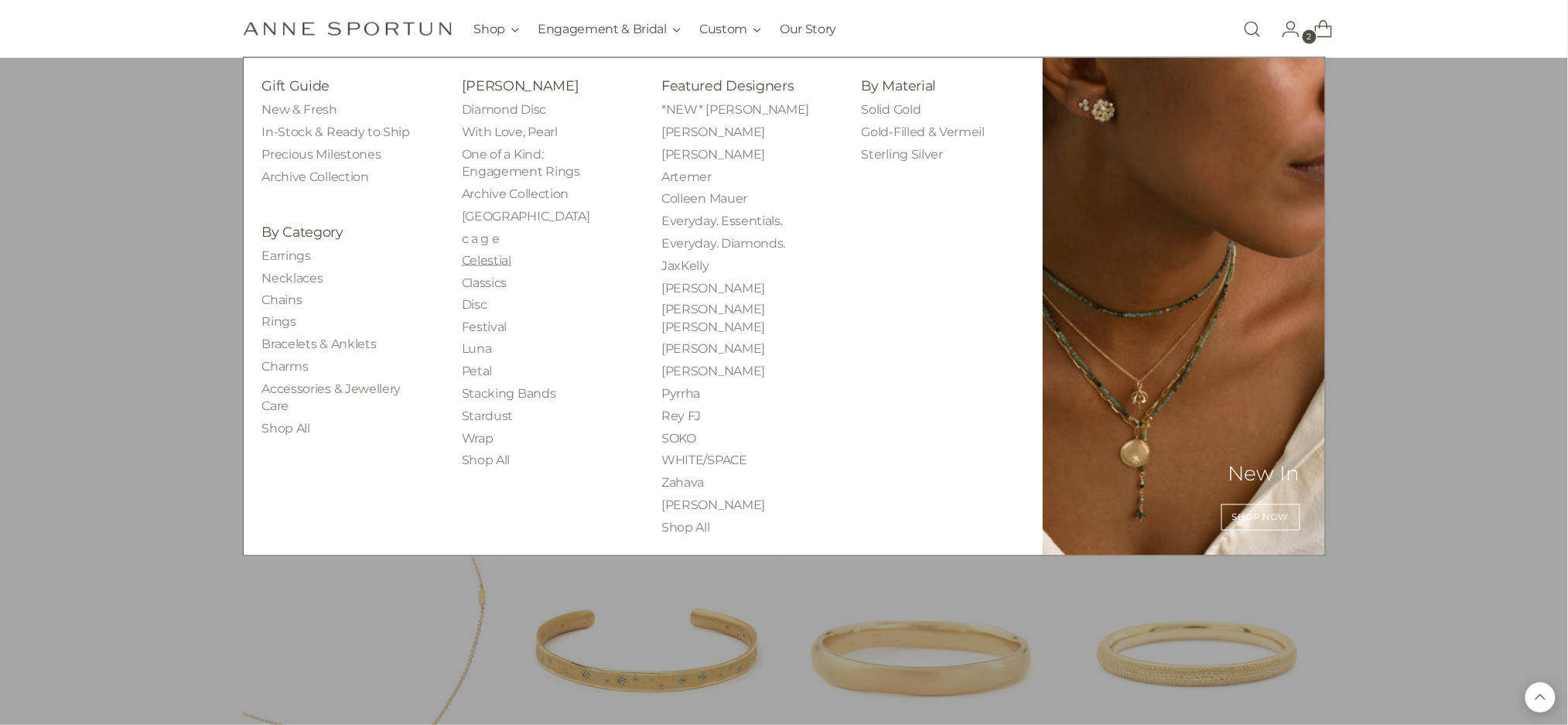
click at [488, 266] on link "Celestial" at bounding box center [486, 261] width 50 height 15
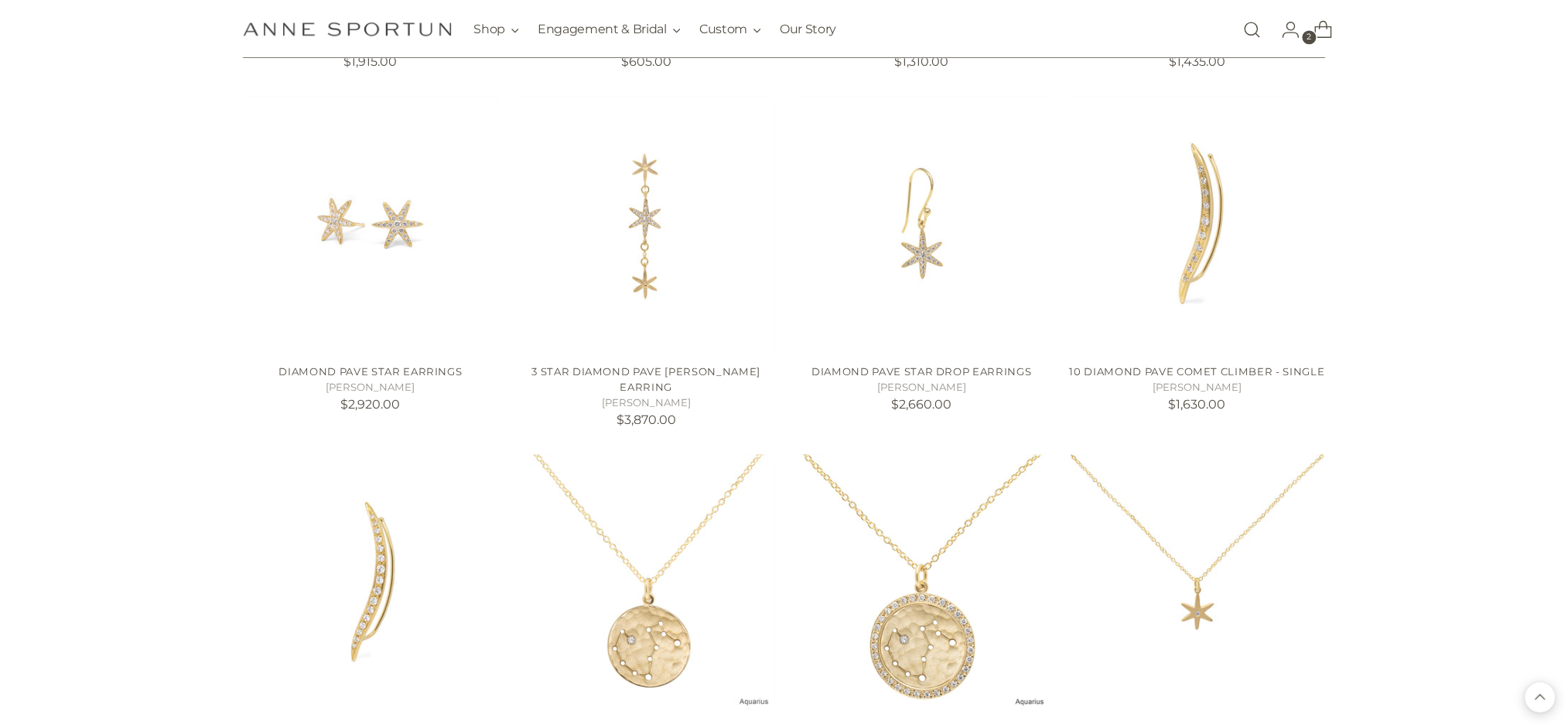
scroll to position [1341, 0]
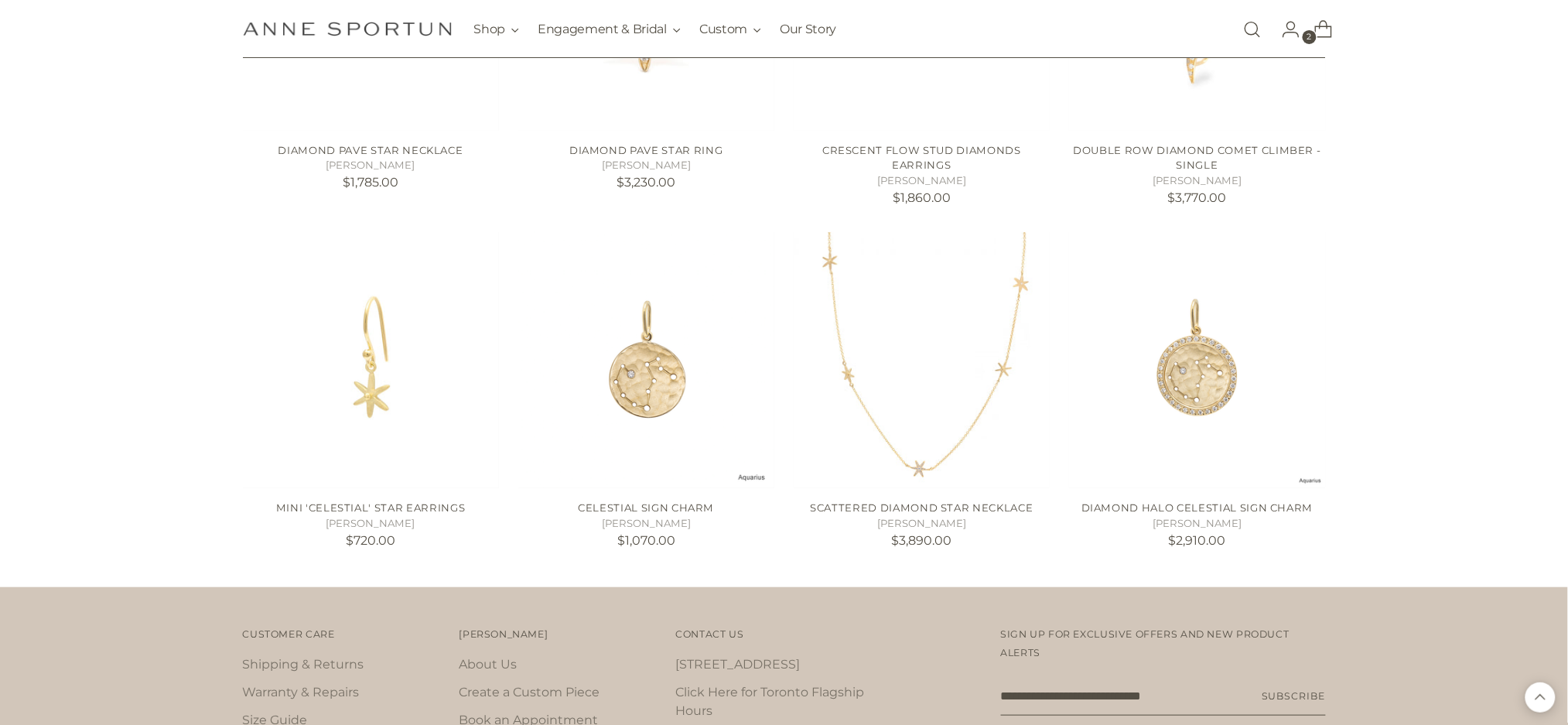
scroll to position [2268, 0]
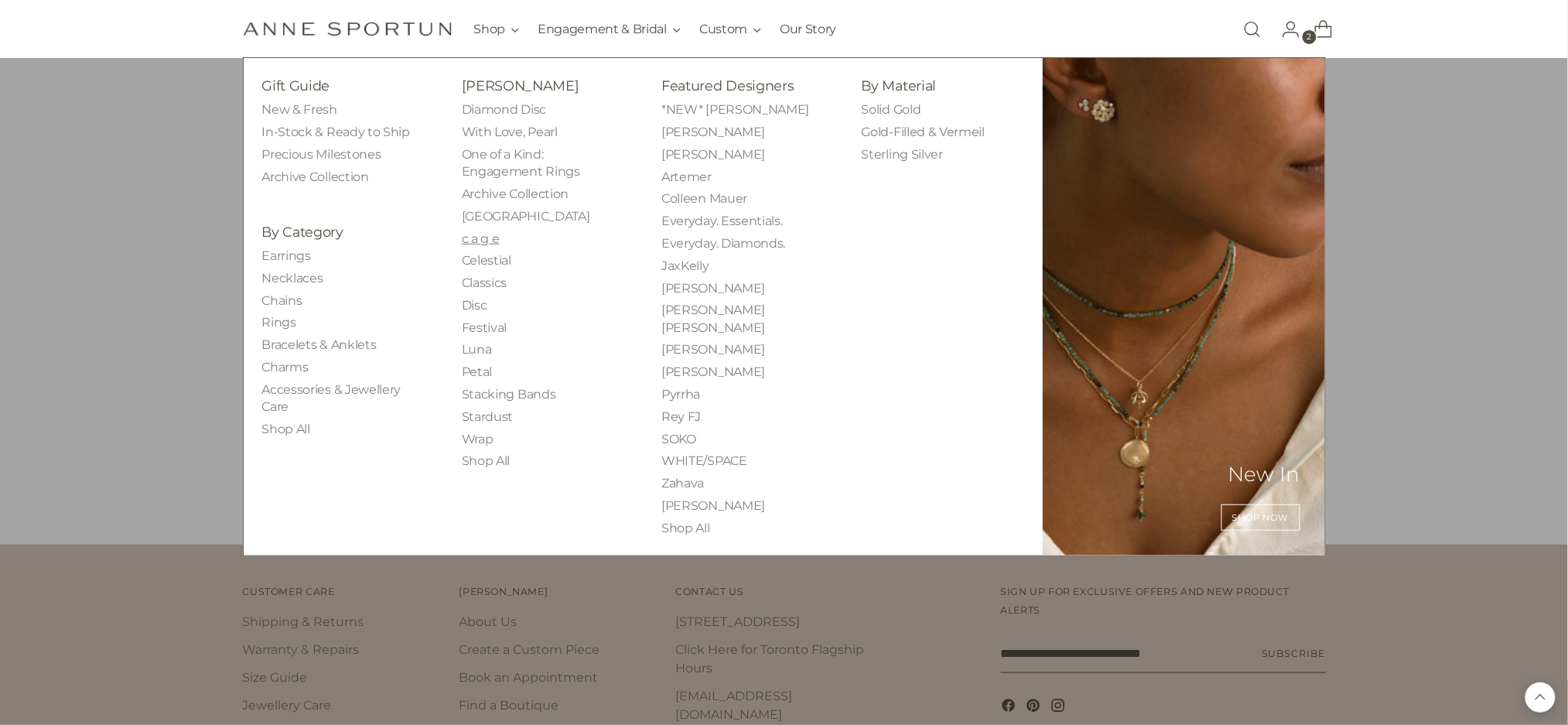
click at [496, 236] on link "c a g e" at bounding box center [480, 239] width 38 height 15
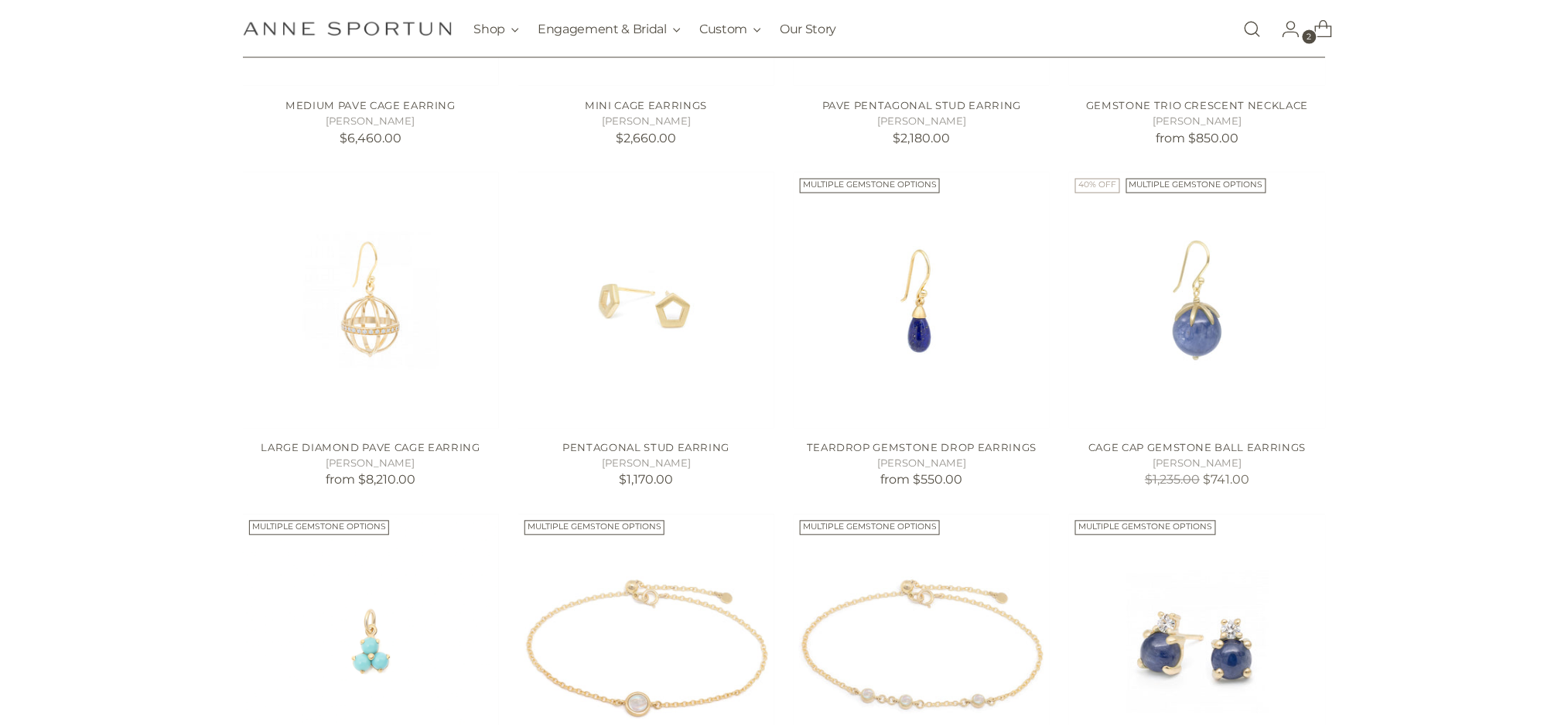
scroll to position [928, 0]
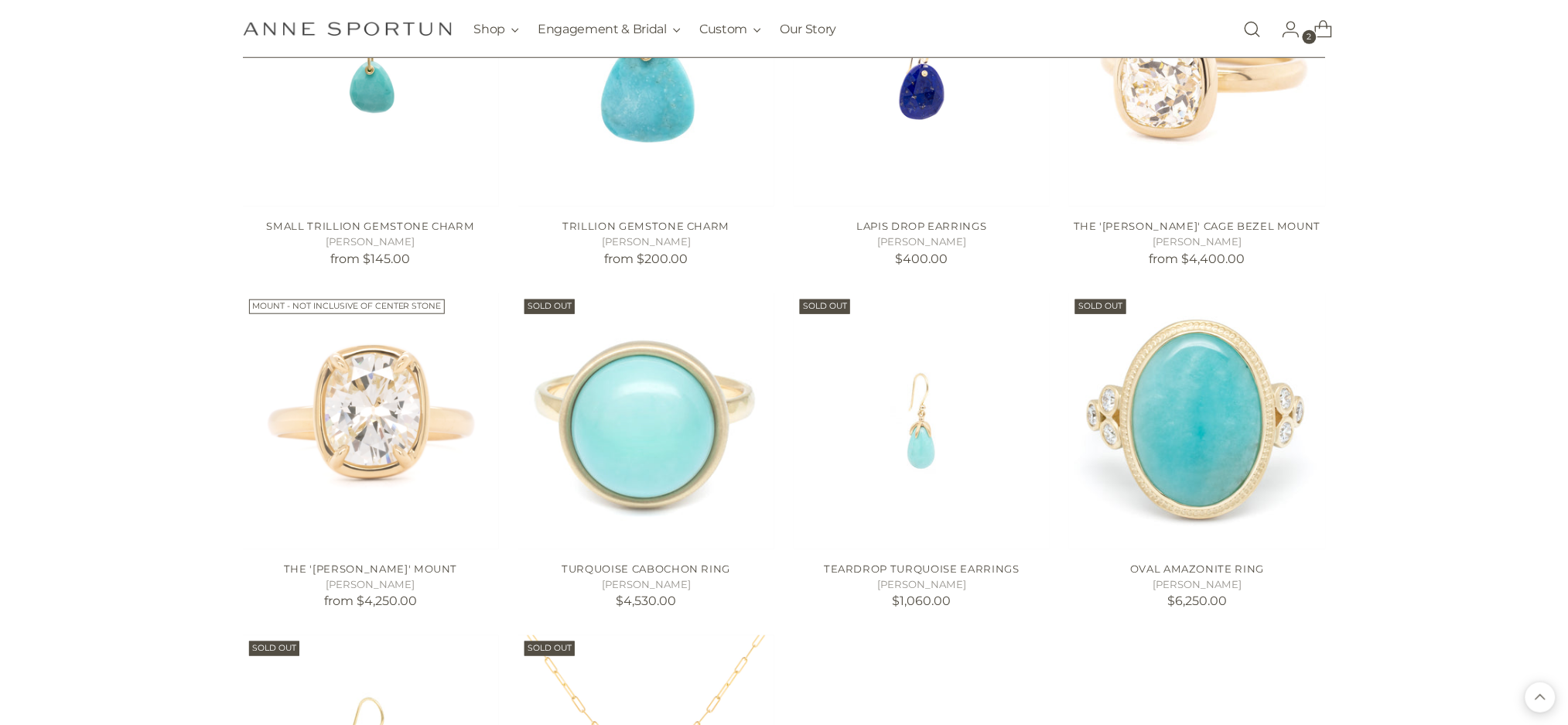
scroll to position [2784, 0]
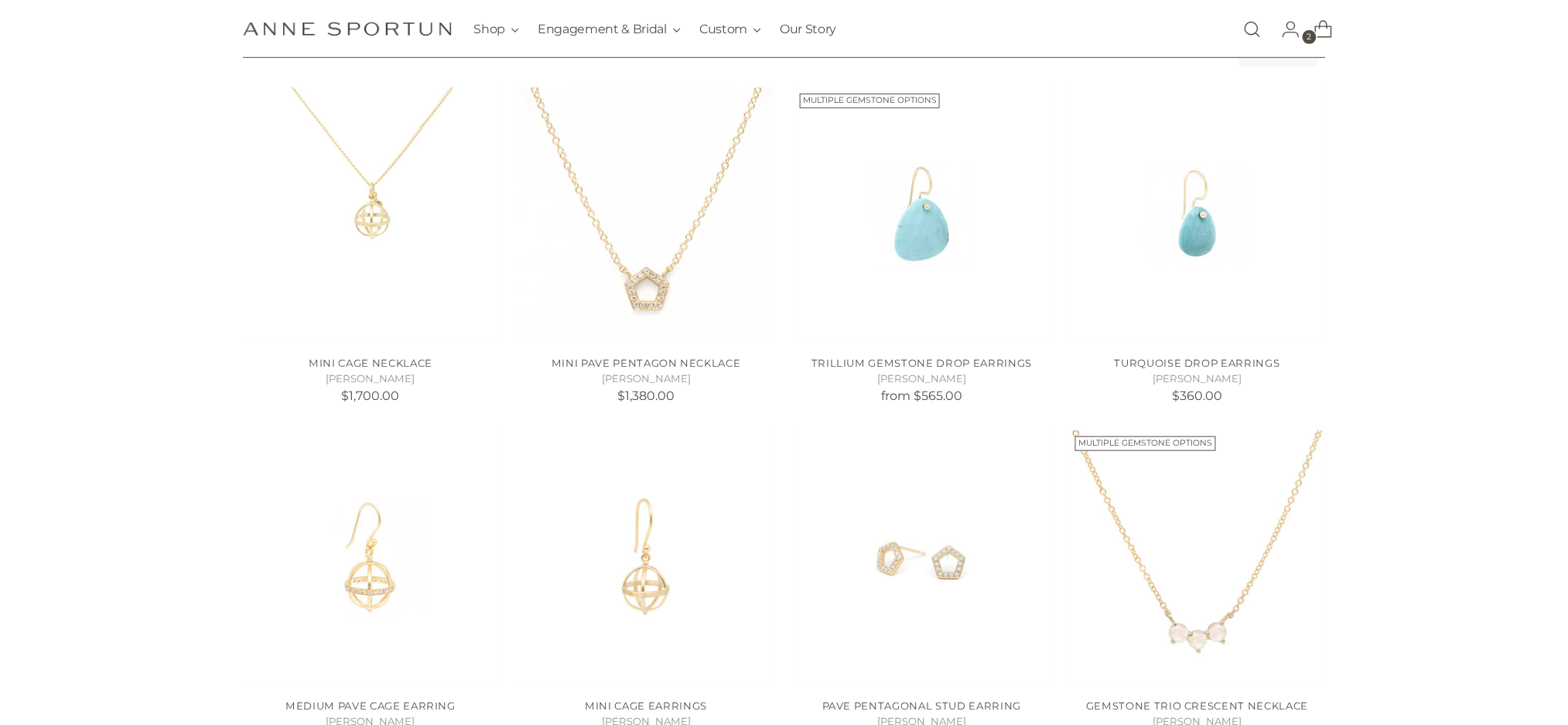
scroll to position [515, 0]
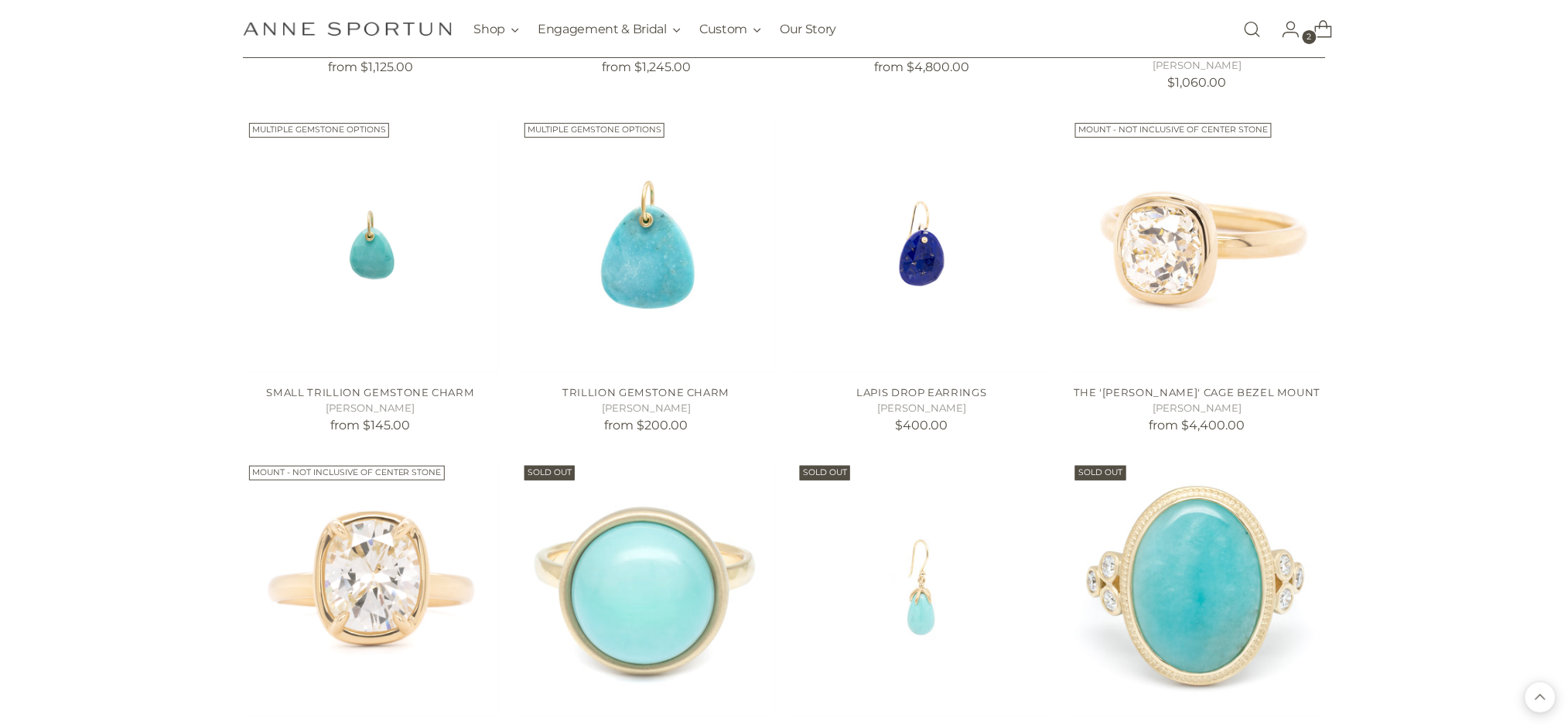
scroll to position [2475, 0]
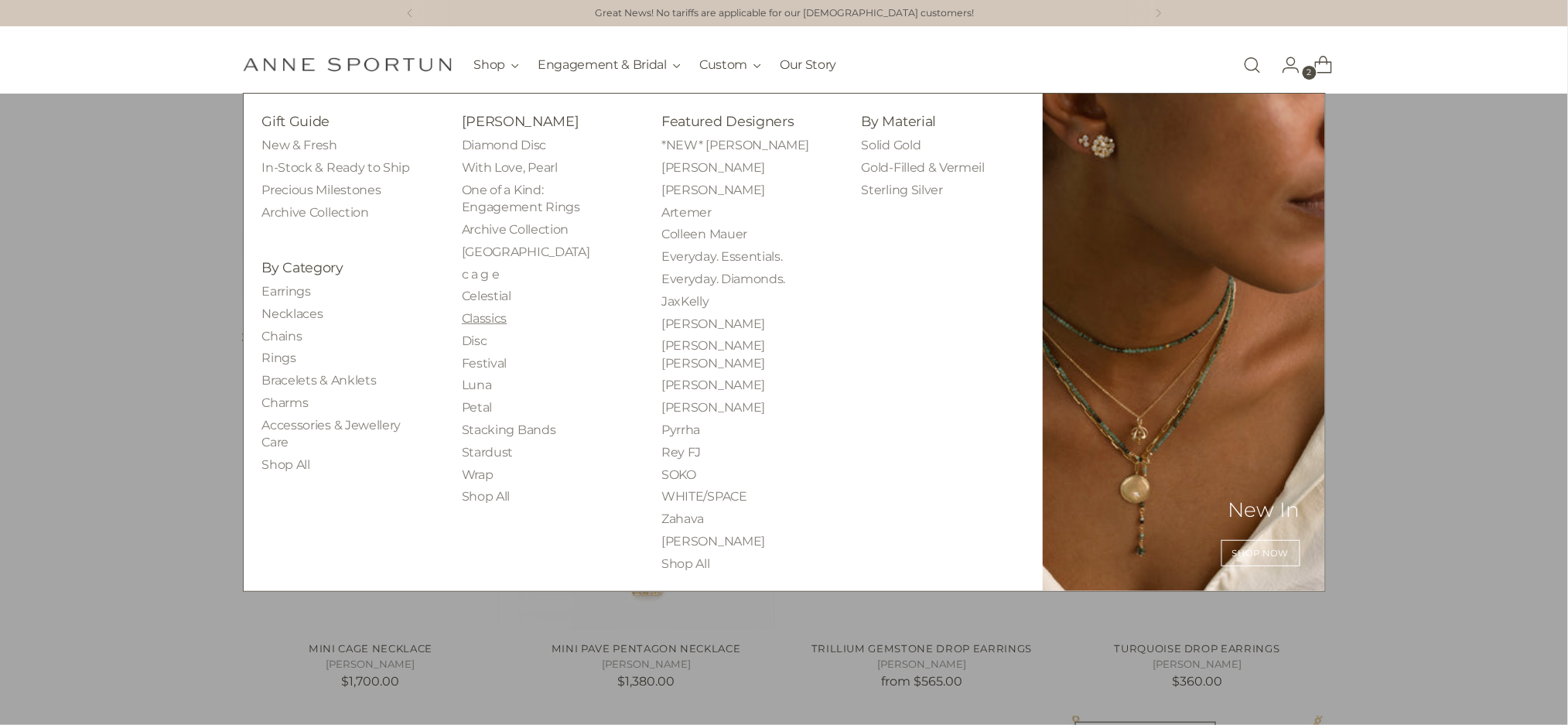
click at [481, 321] on link "Classics" at bounding box center [484, 319] width 45 height 15
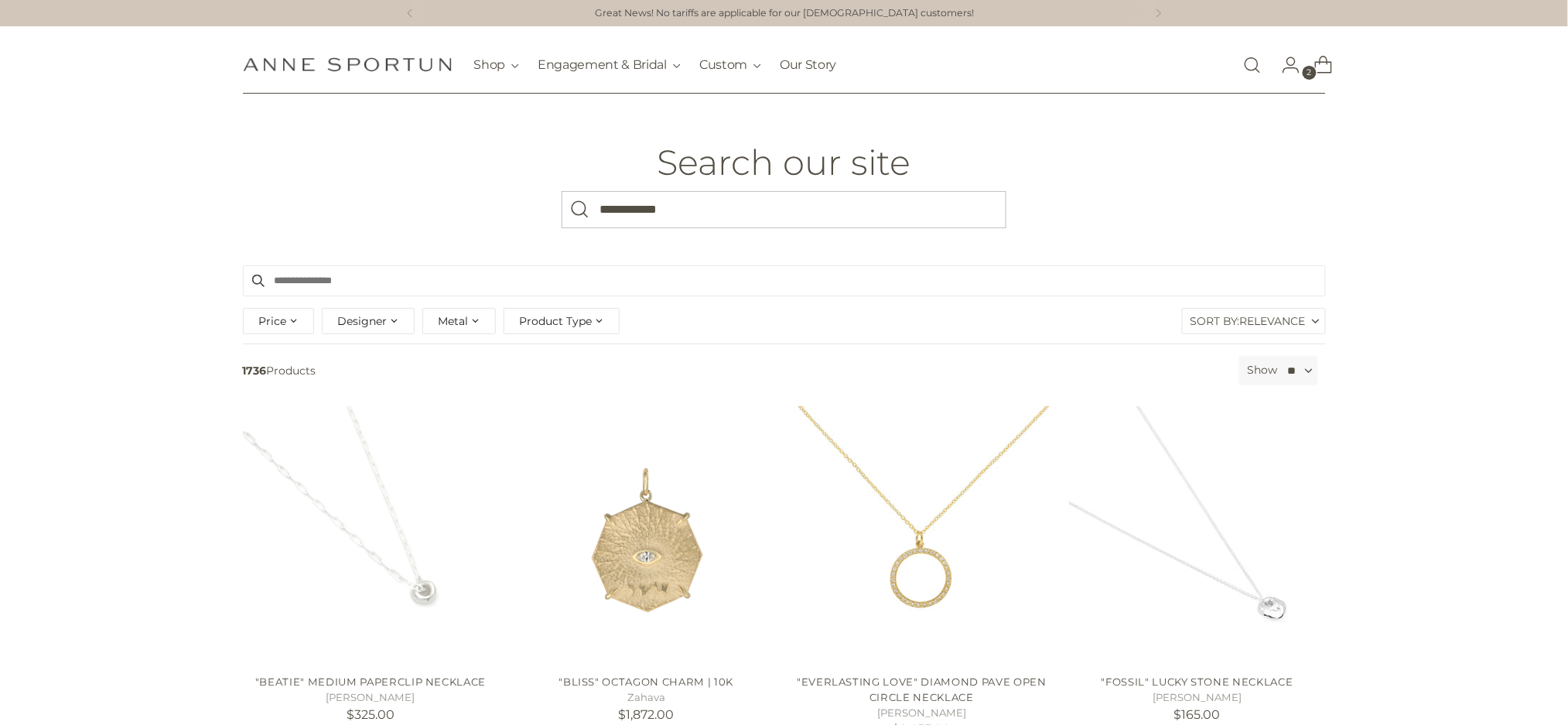
type input "**********"
click at [562, 191] on button "Search" at bounding box center [580, 209] width 37 height 37
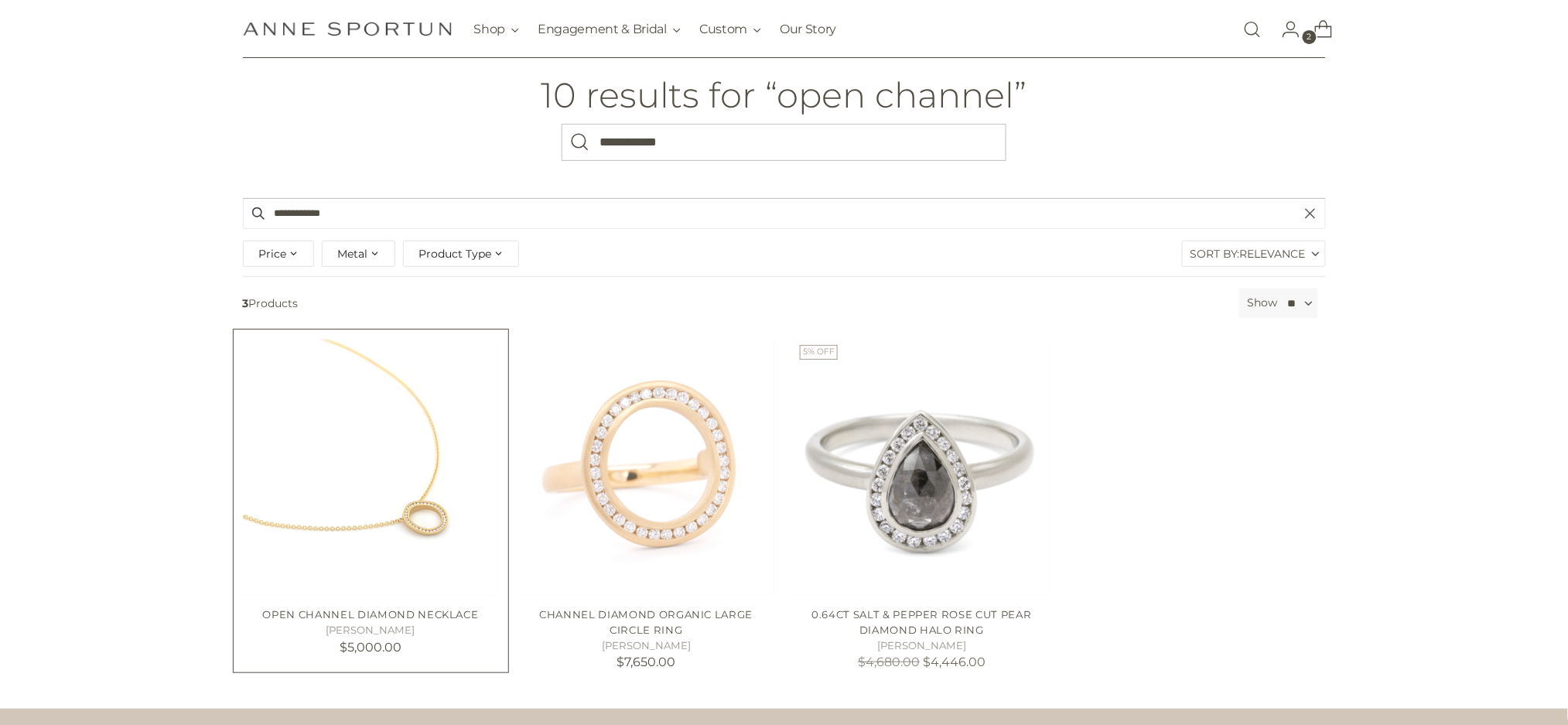
scroll to position [103, 0]
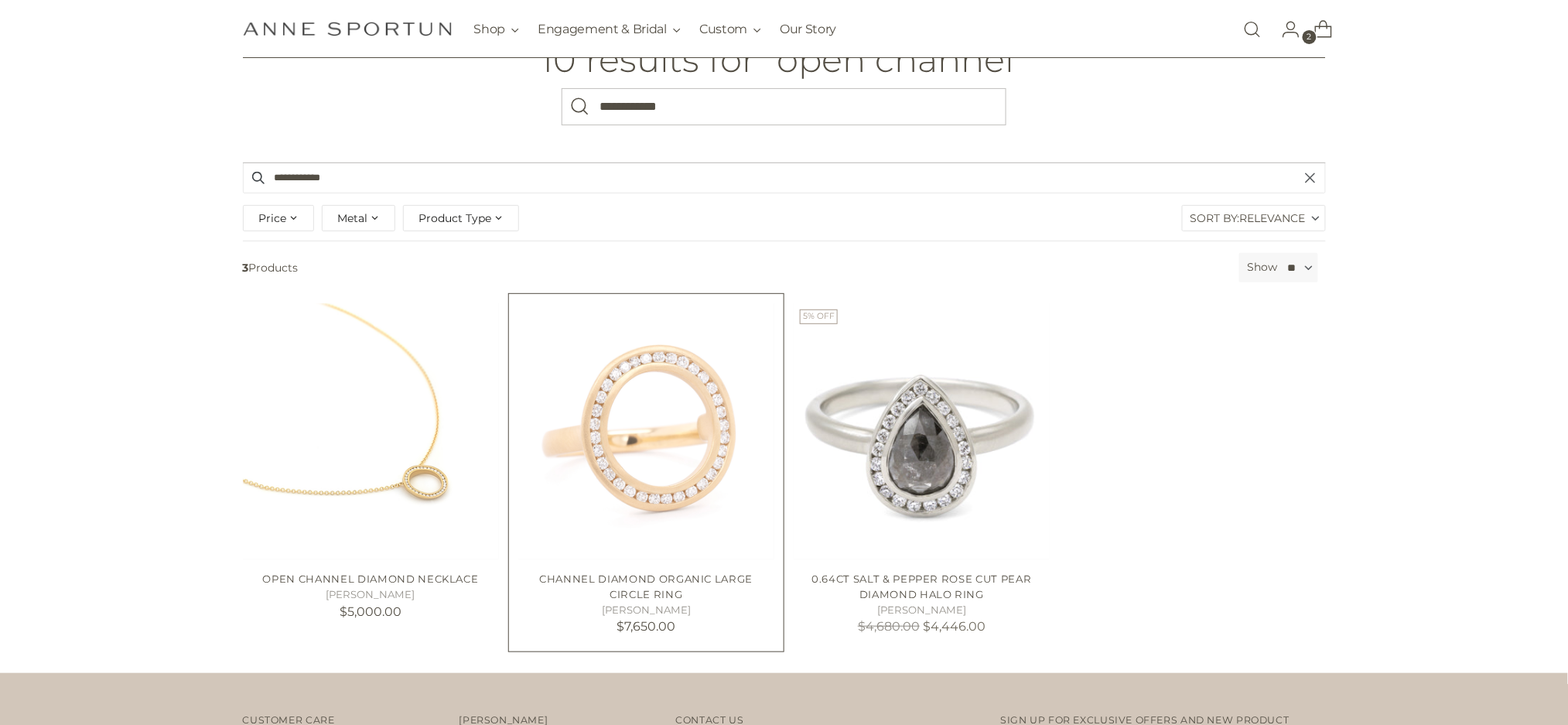
click at [0, 0] on img "Channel Diamond Organic Large Circle Ring" at bounding box center [0, 0] width 0 height 0
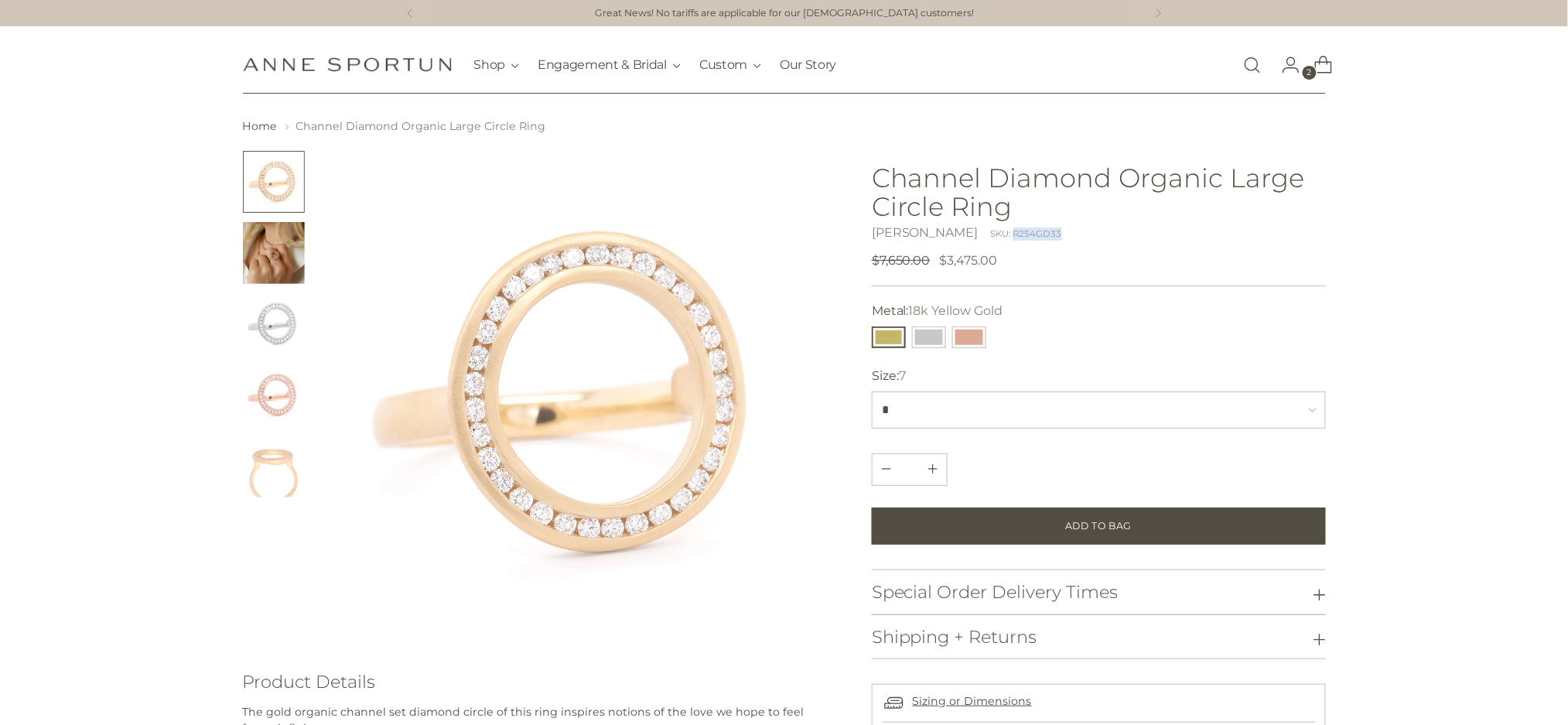
drag, startPoint x: 1049, startPoint y: 235, endPoint x: 996, endPoint y: 236, distance: 53.0
click at [996, 236] on div "Anne Sportun SKU: R254GD33" at bounding box center [1099, 233] width 454 height 19
copy div "R254GD33"
drag, startPoint x: 1023, startPoint y: 235, endPoint x: 1037, endPoint y: 246, distance: 17.8
click at [1037, 246] on div "Channel Diamond Organic Large Circle Ring Anne Sportun SKU: R254GD33 Regular pr…" at bounding box center [1099, 217] width 454 height 107
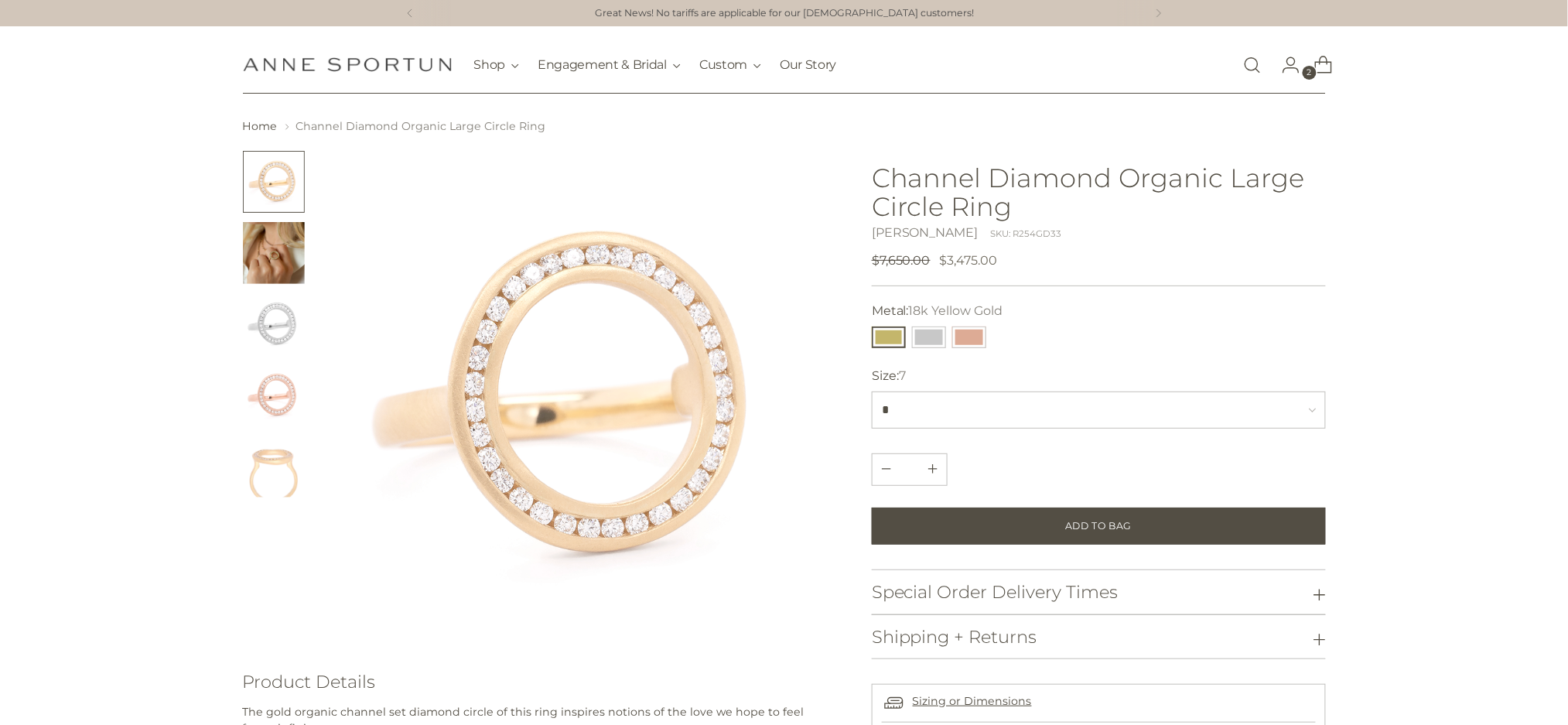
click at [1031, 228] on div "SKU: R254GD33" at bounding box center [1026, 234] width 71 height 13
copy div "R254GD33"
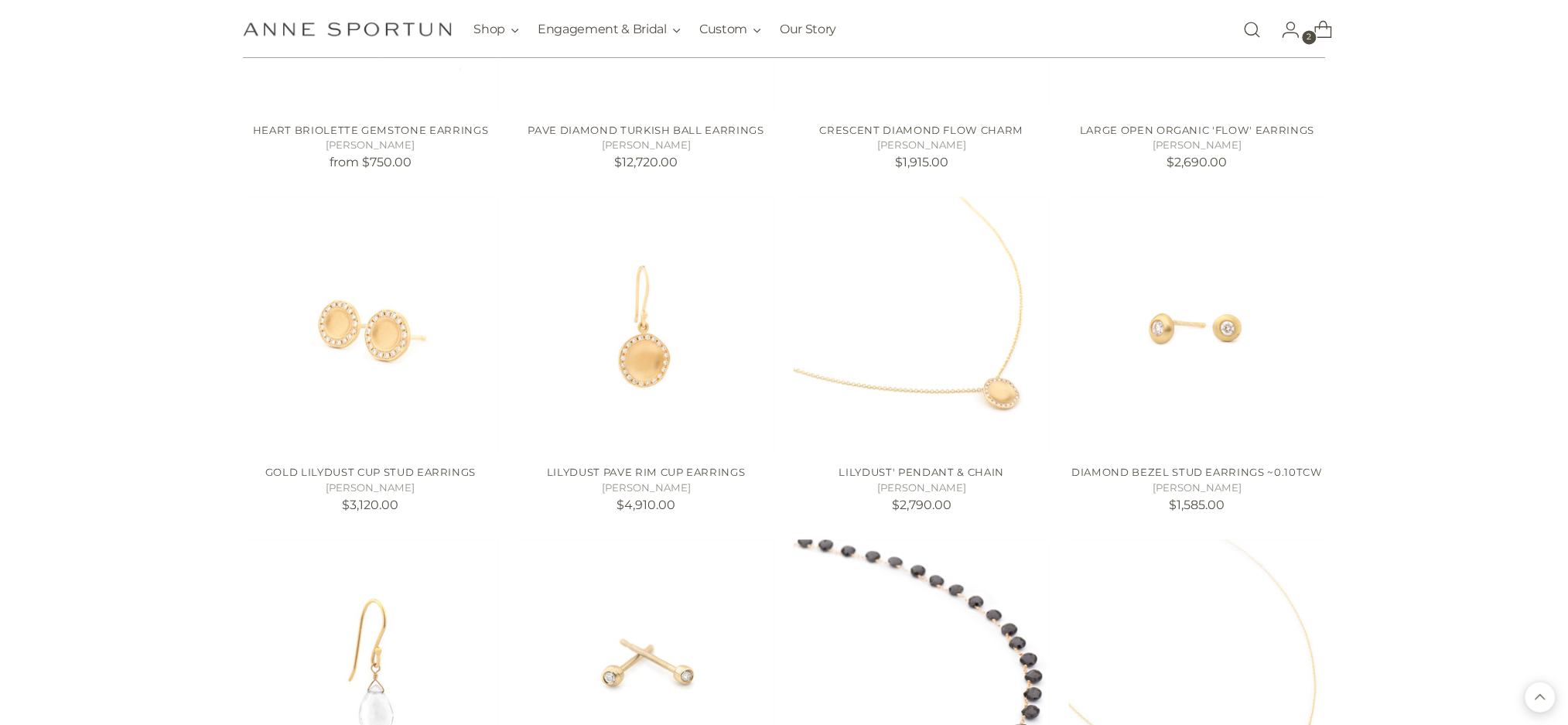
scroll to position [1237, 0]
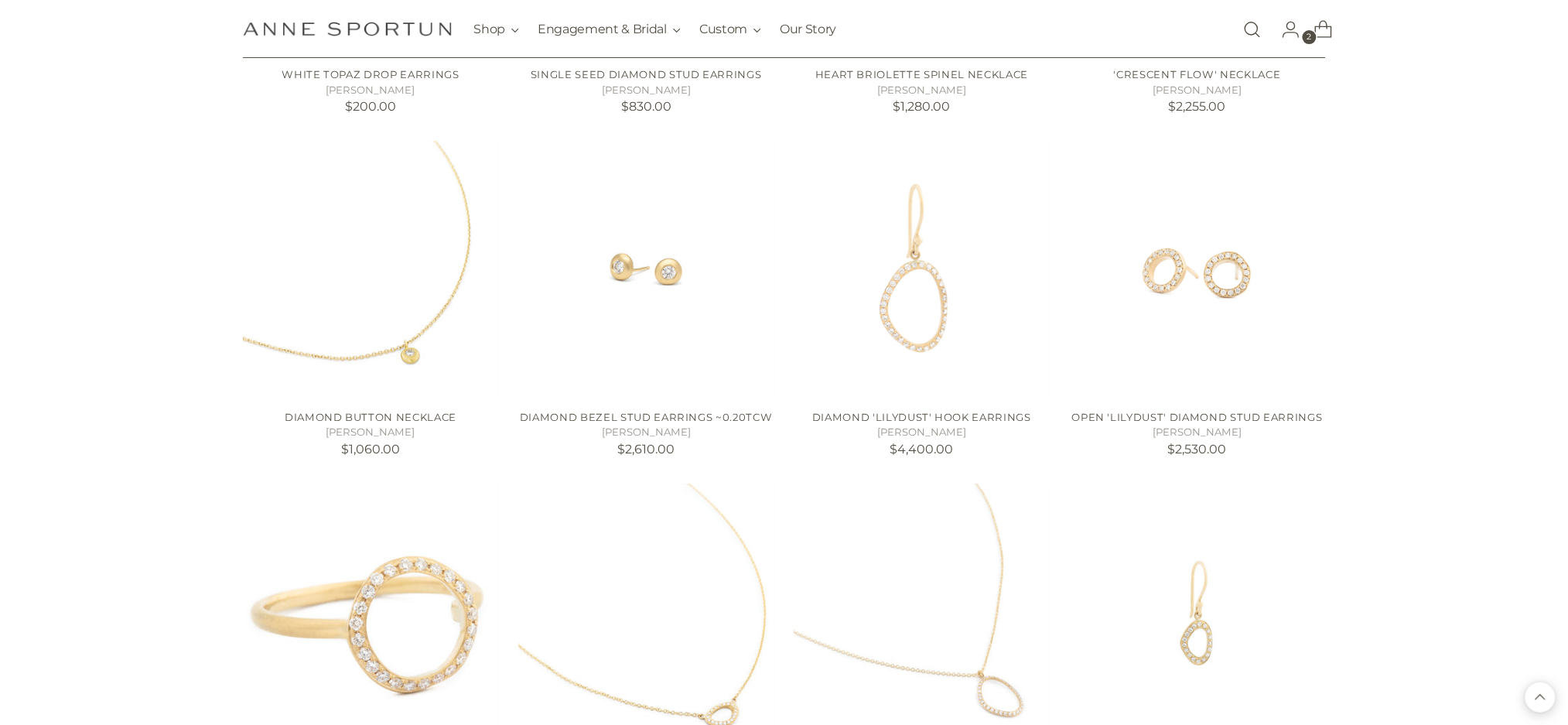
scroll to position [2268, 0]
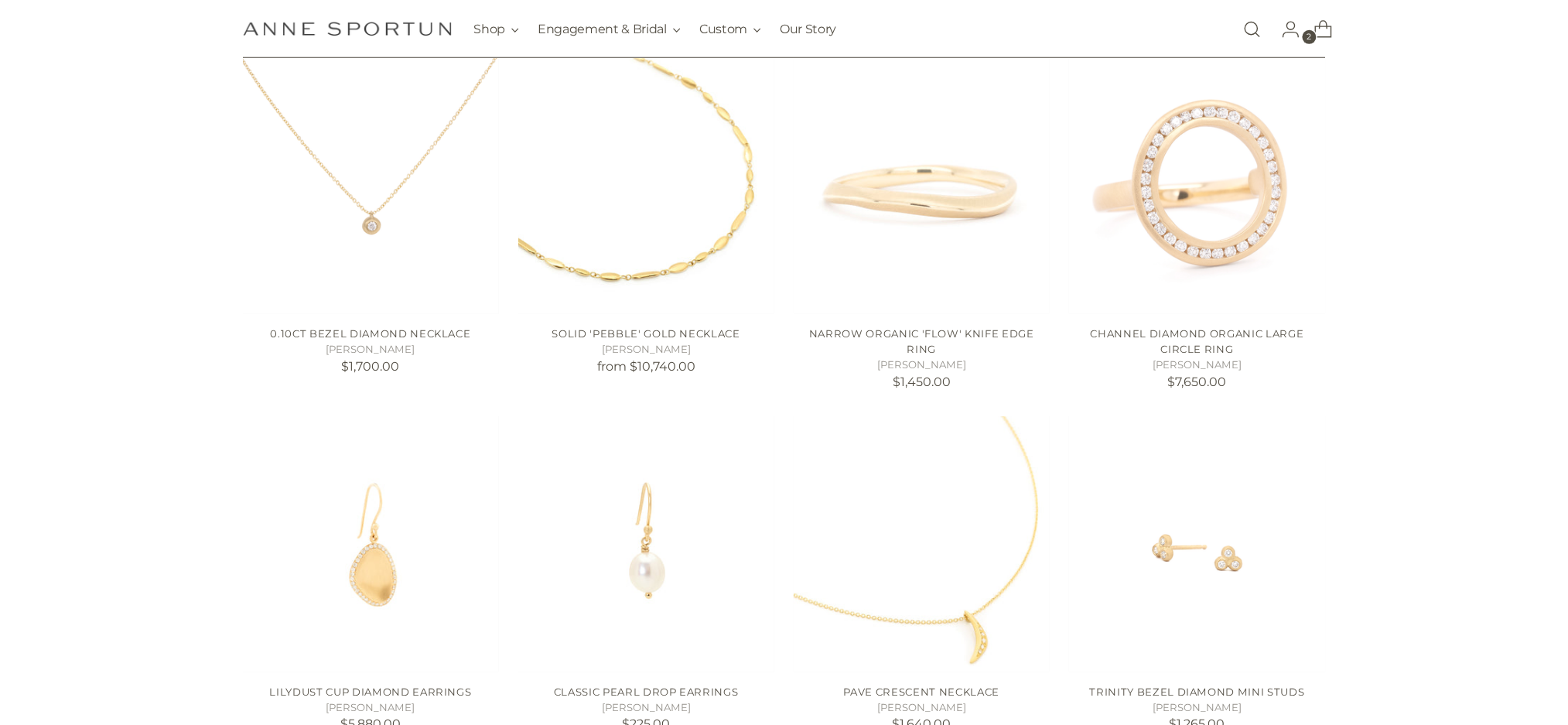
scroll to position [412, 0]
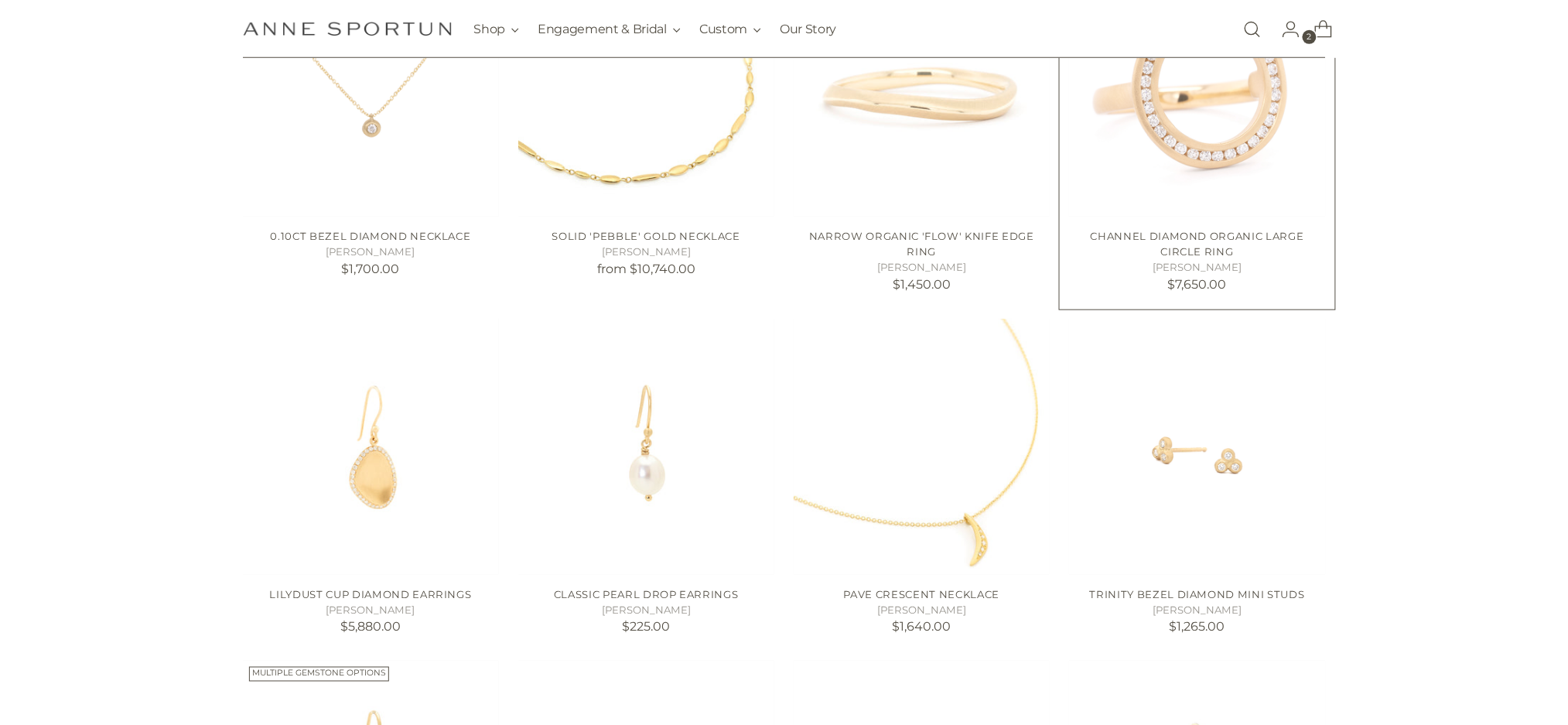
click at [0, 0] on img "Channel Diamond Organic Large Circle Ring" at bounding box center [0, 0] width 0 height 0
